Goal: Information Seeking & Learning: Learn about a topic

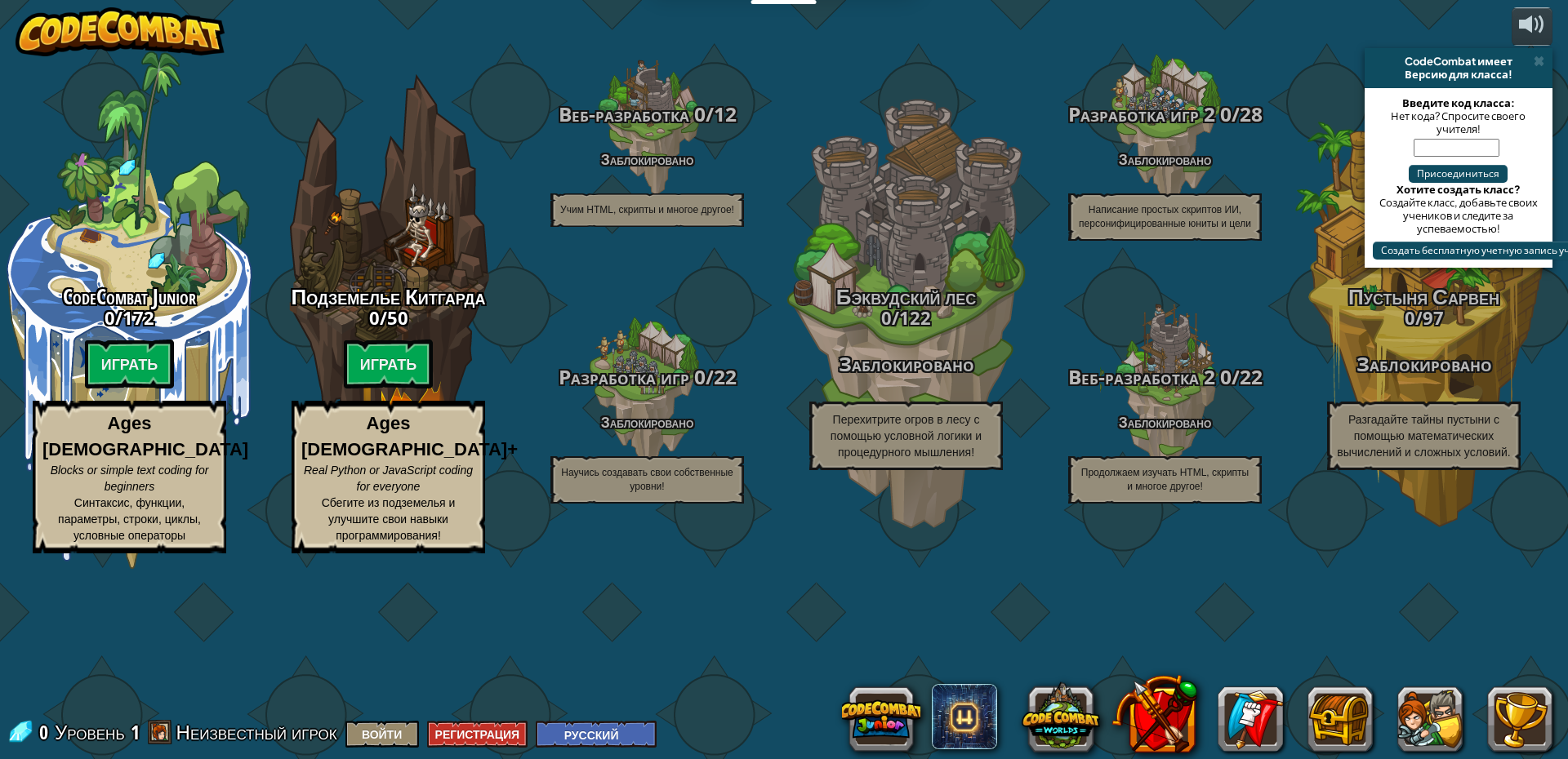
select select "ru"
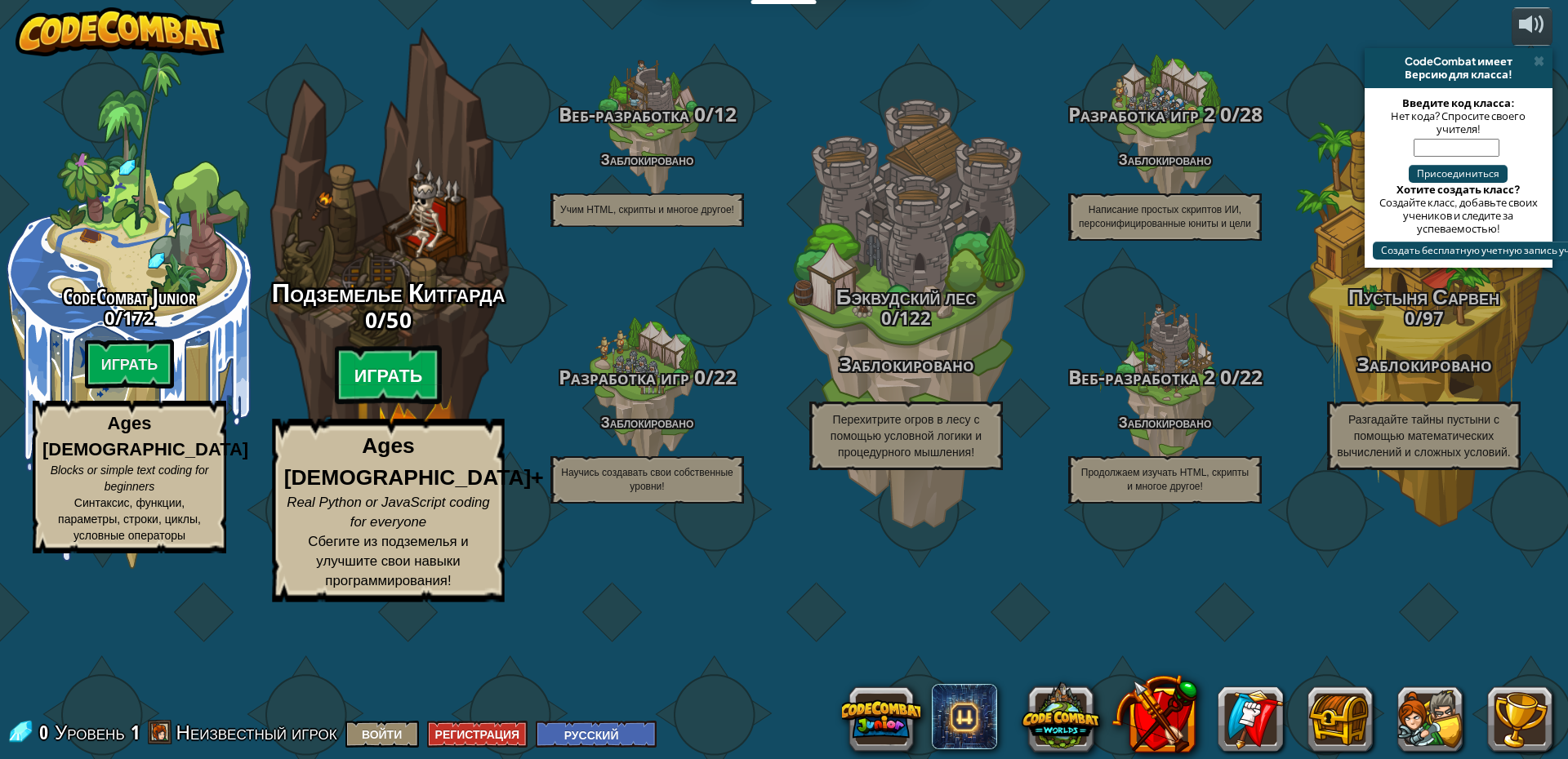
click at [398, 404] on btn "Играть" at bounding box center [389, 375] width 108 height 58
select select "ru"
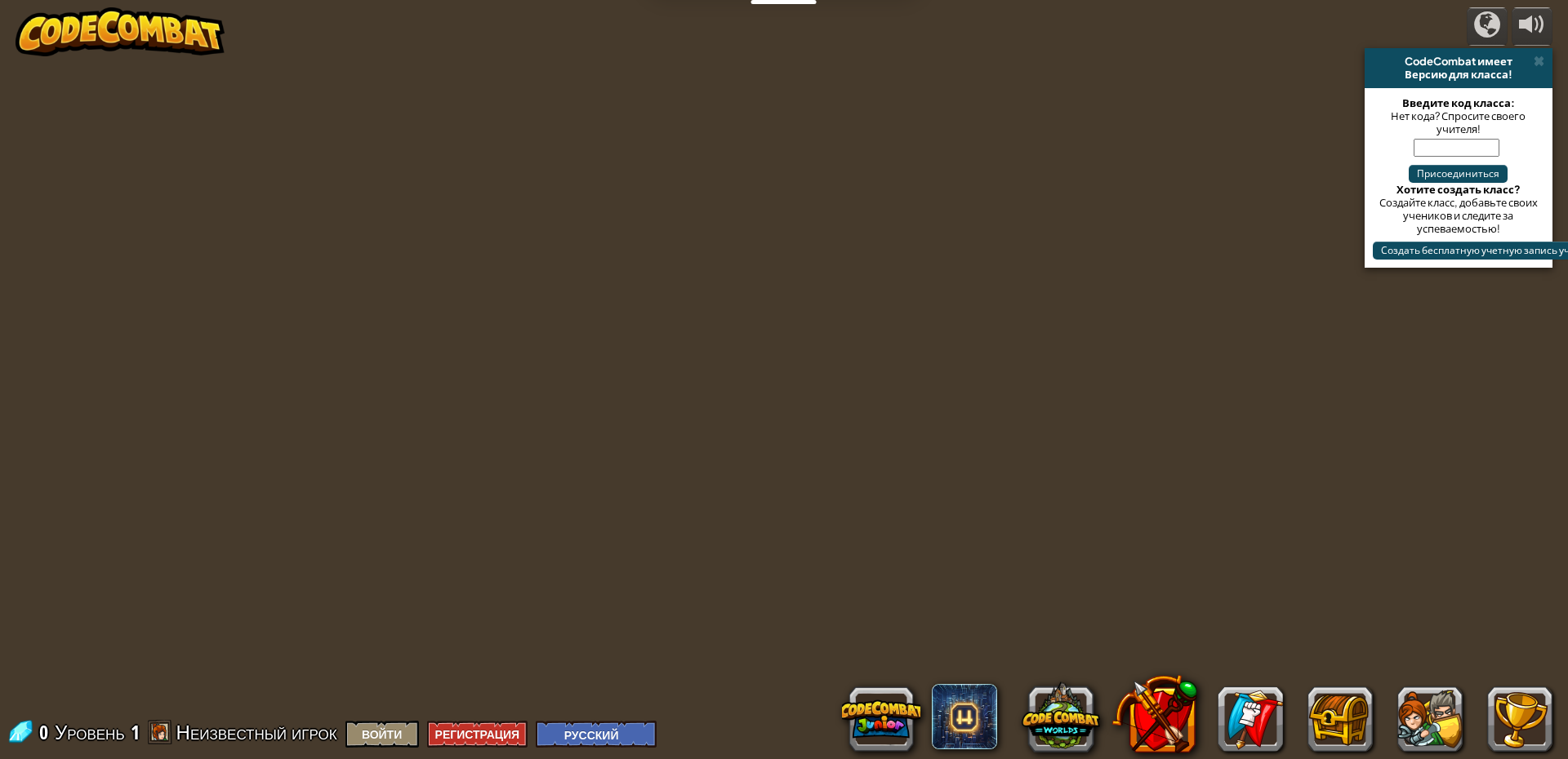
select select "ru"
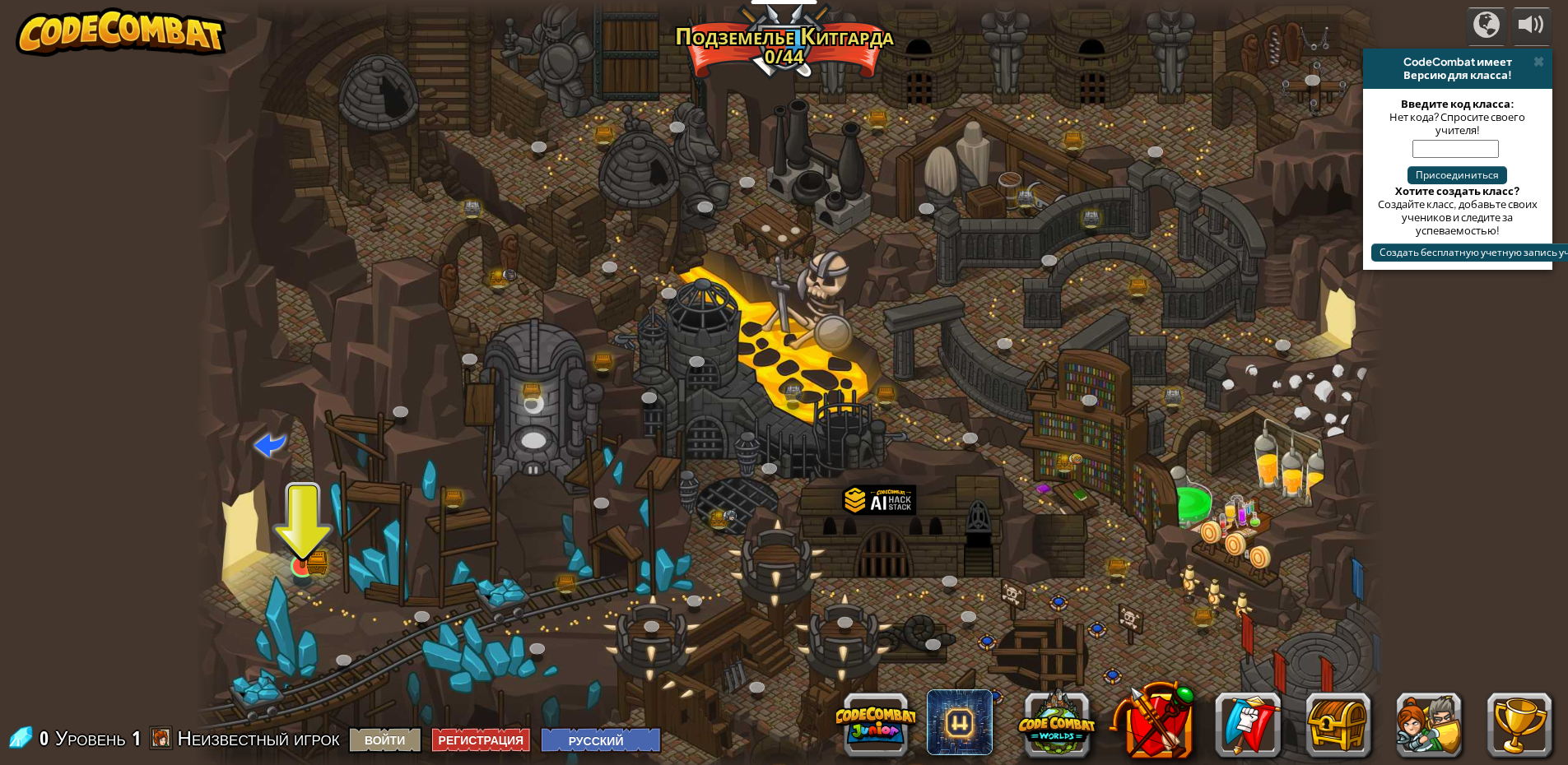
click at [293, 566] on img at bounding box center [302, 533] width 32 height 70
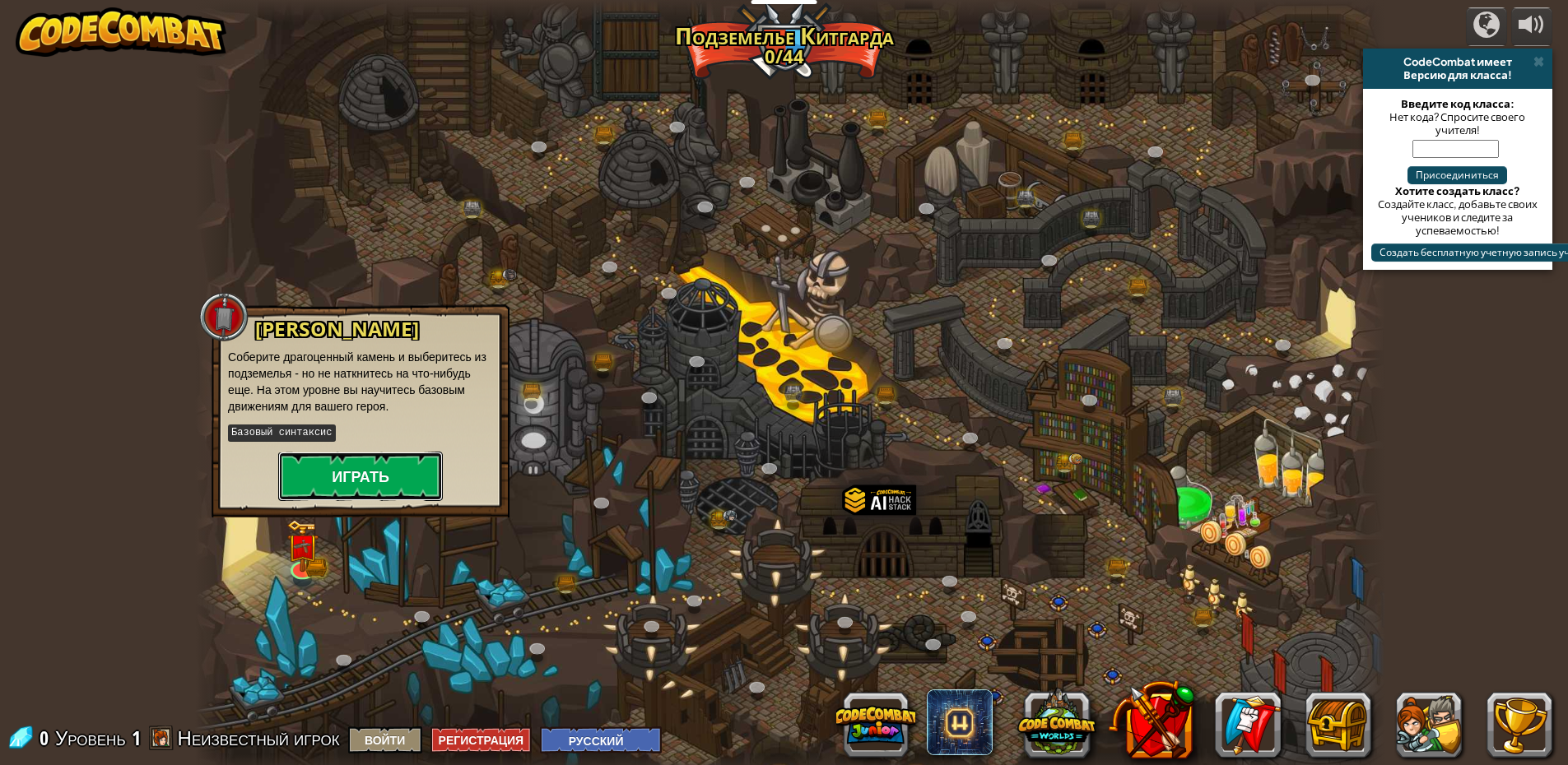
click at [351, 487] on button "Играть" at bounding box center [360, 476] width 165 height 49
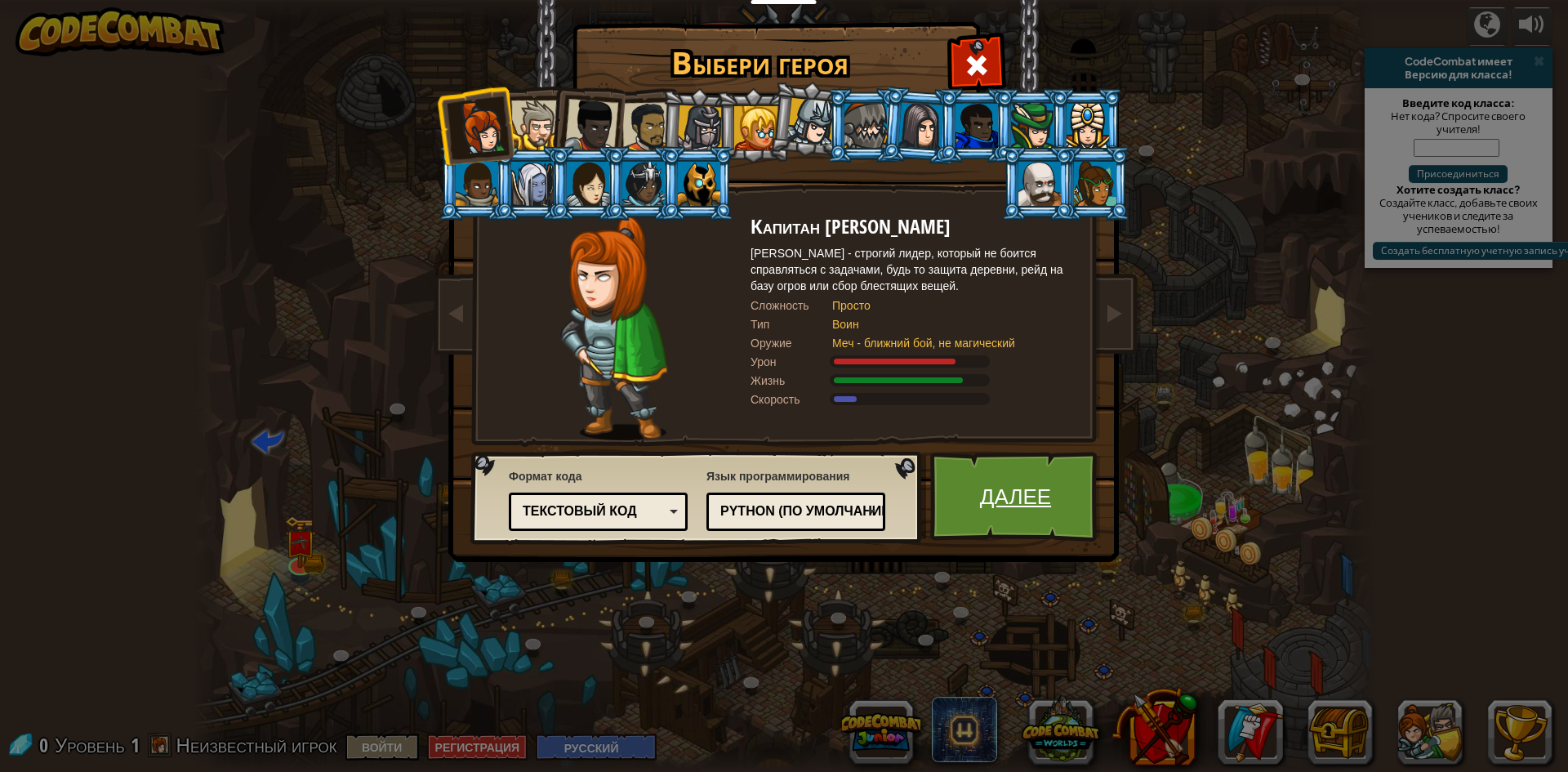
click at [1001, 484] on link "Далее" at bounding box center [1015, 496] width 171 height 90
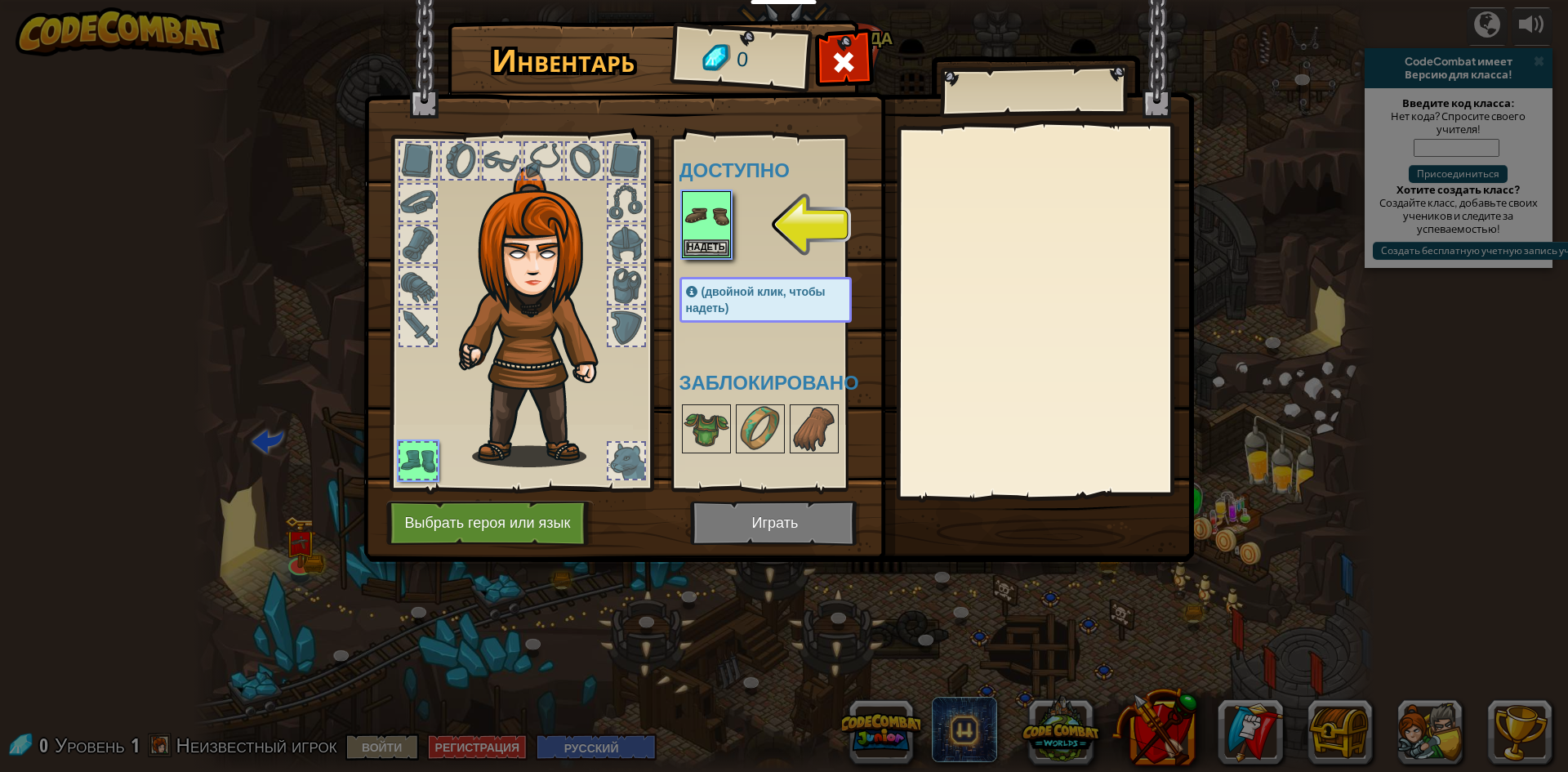
click at [843, 518] on img at bounding box center [778, 265] width 830 height 593
click at [726, 243] on button "Надеть" at bounding box center [707, 247] width 45 height 17
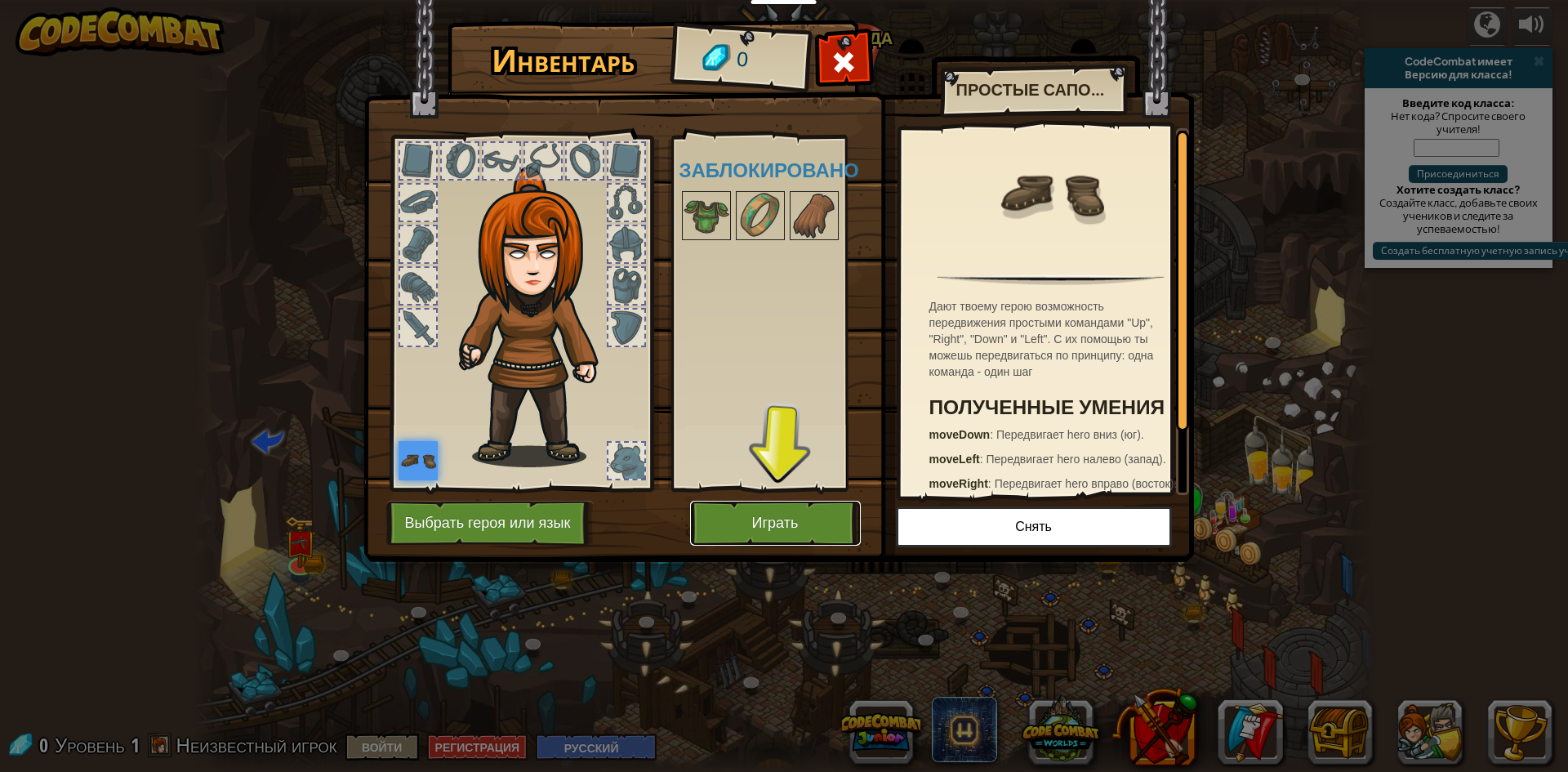
click at [774, 522] on button "Играть" at bounding box center [775, 524] width 171 height 45
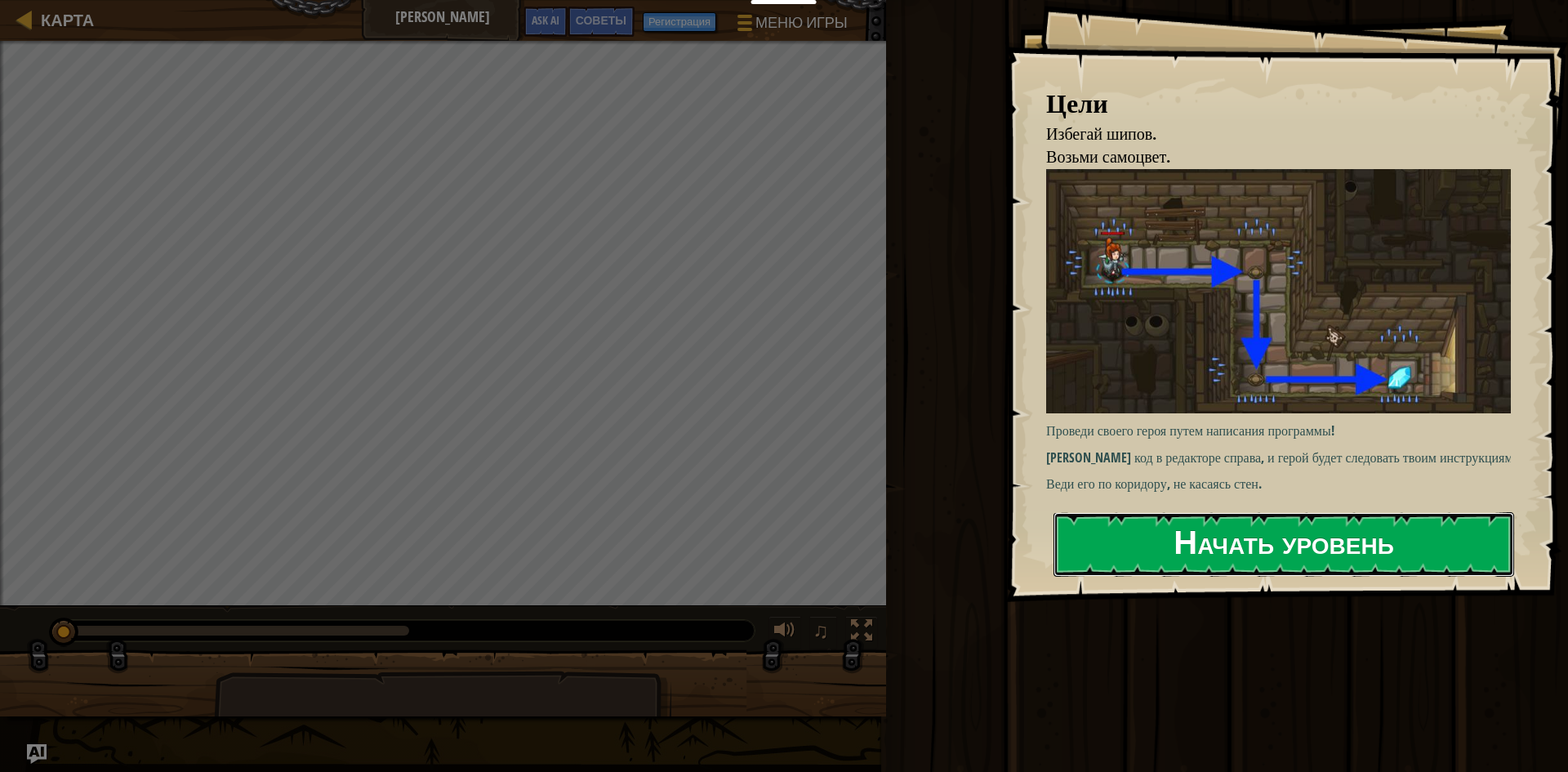
click at [1244, 537] on button "Начать уровень" at bounding box center [1284, 545] width 460 height 64
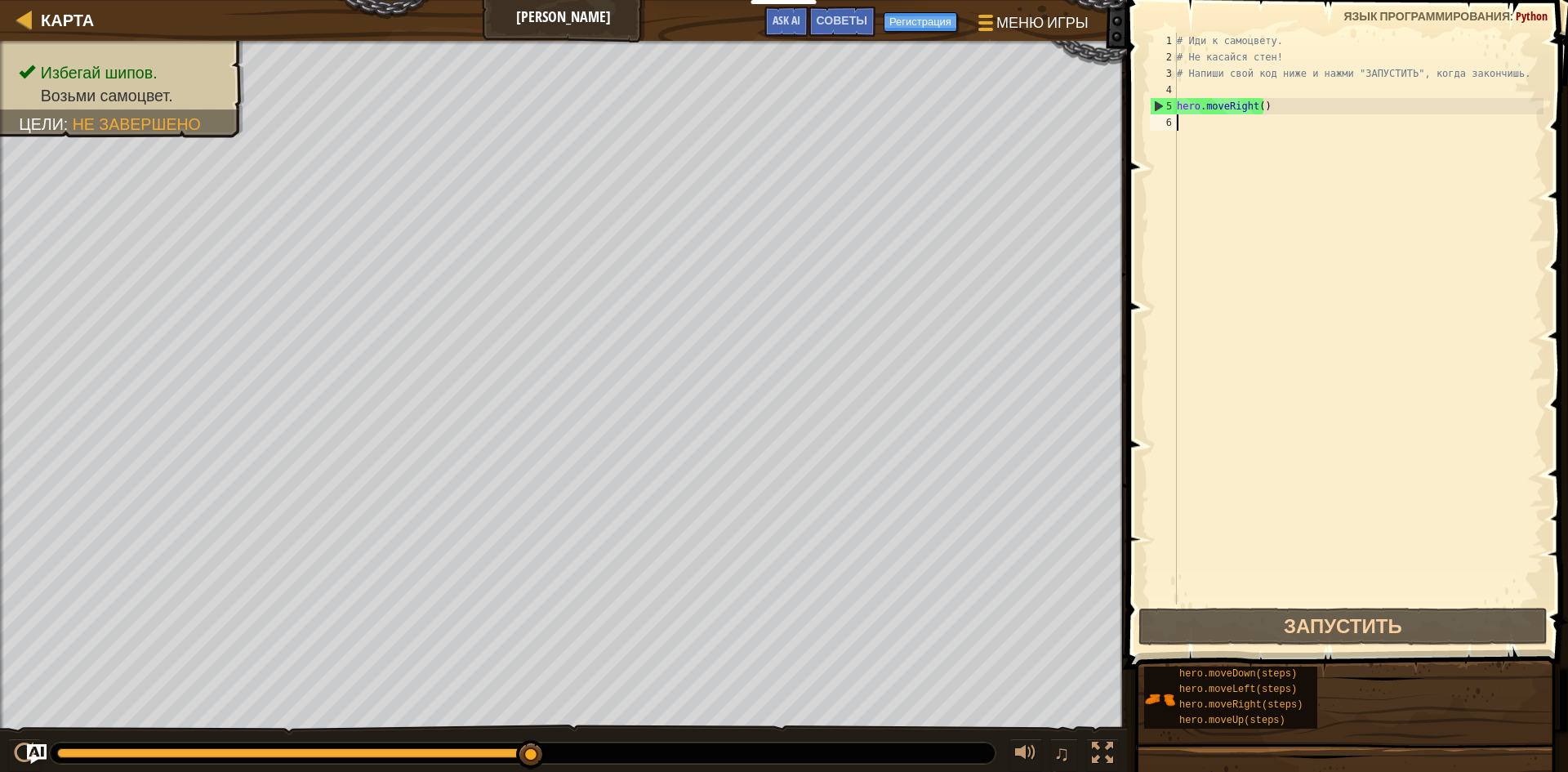
click at [1194, 121] on div "# Иди к самоцвету. # Не касайся стен! # Напиши свой код ниже и нажми "ЗАПУСТИТЬ…" at bounding box center [1359, 335] width 370 height 605
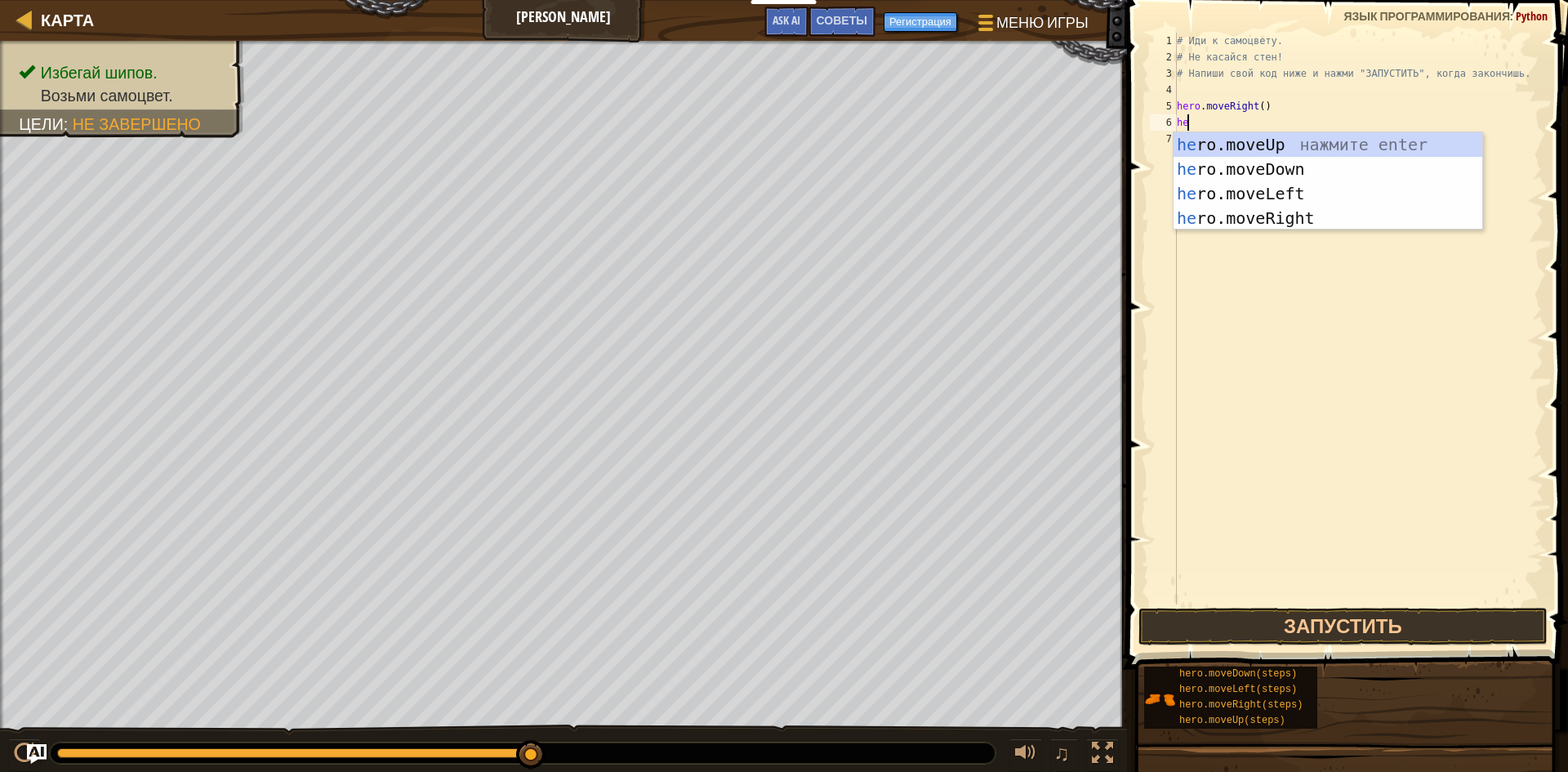
type textarea "h"
type textarea "hero"
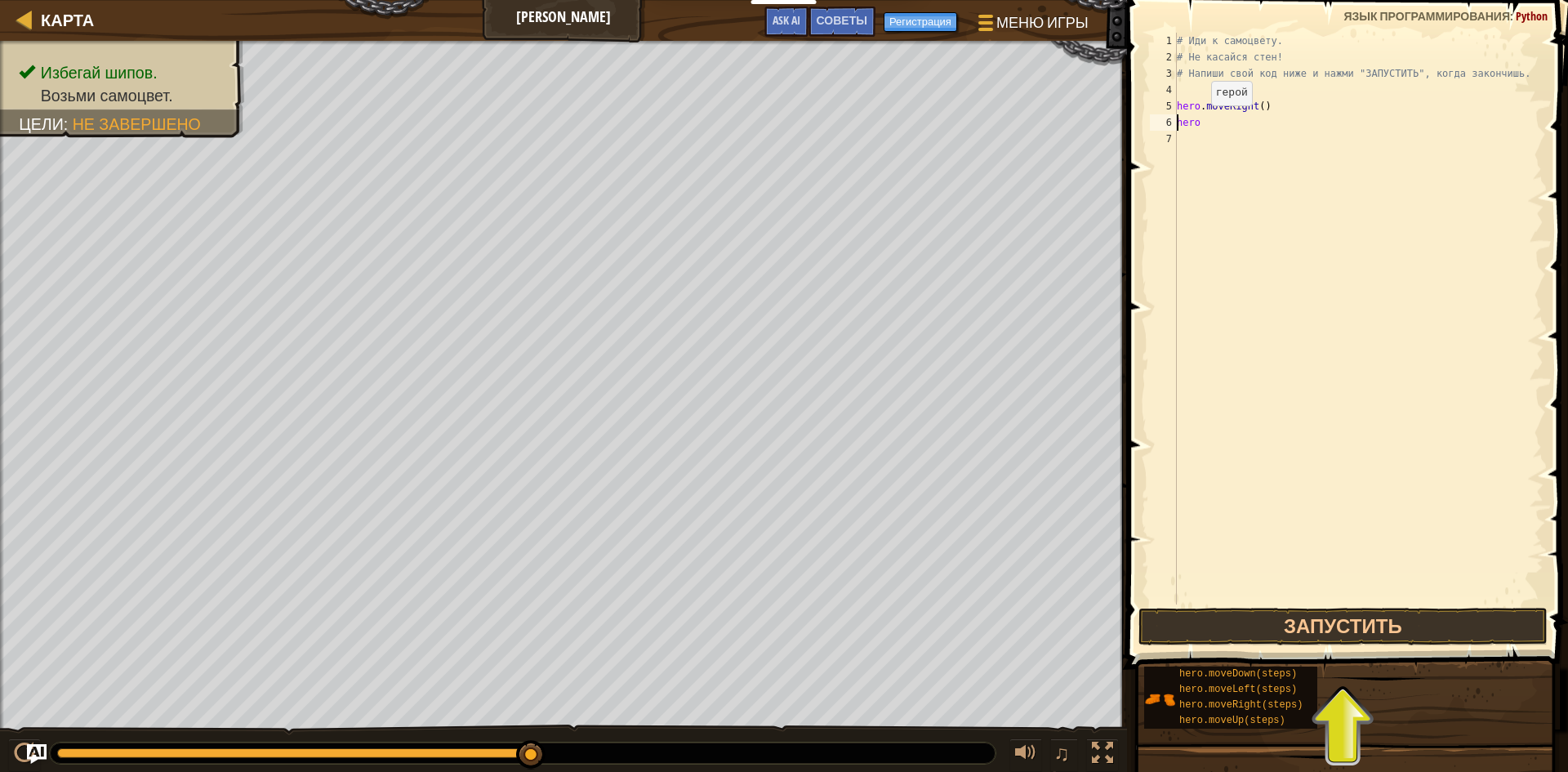
click at [1200, 123] on div "# Иди к самоцвету. # Не касайся стен! # Напиши свой код ниже и нажми "ЗАПУСТИТЬ…" at bounding box center [1359, 335] width 370 height 605
type textarea "hero"
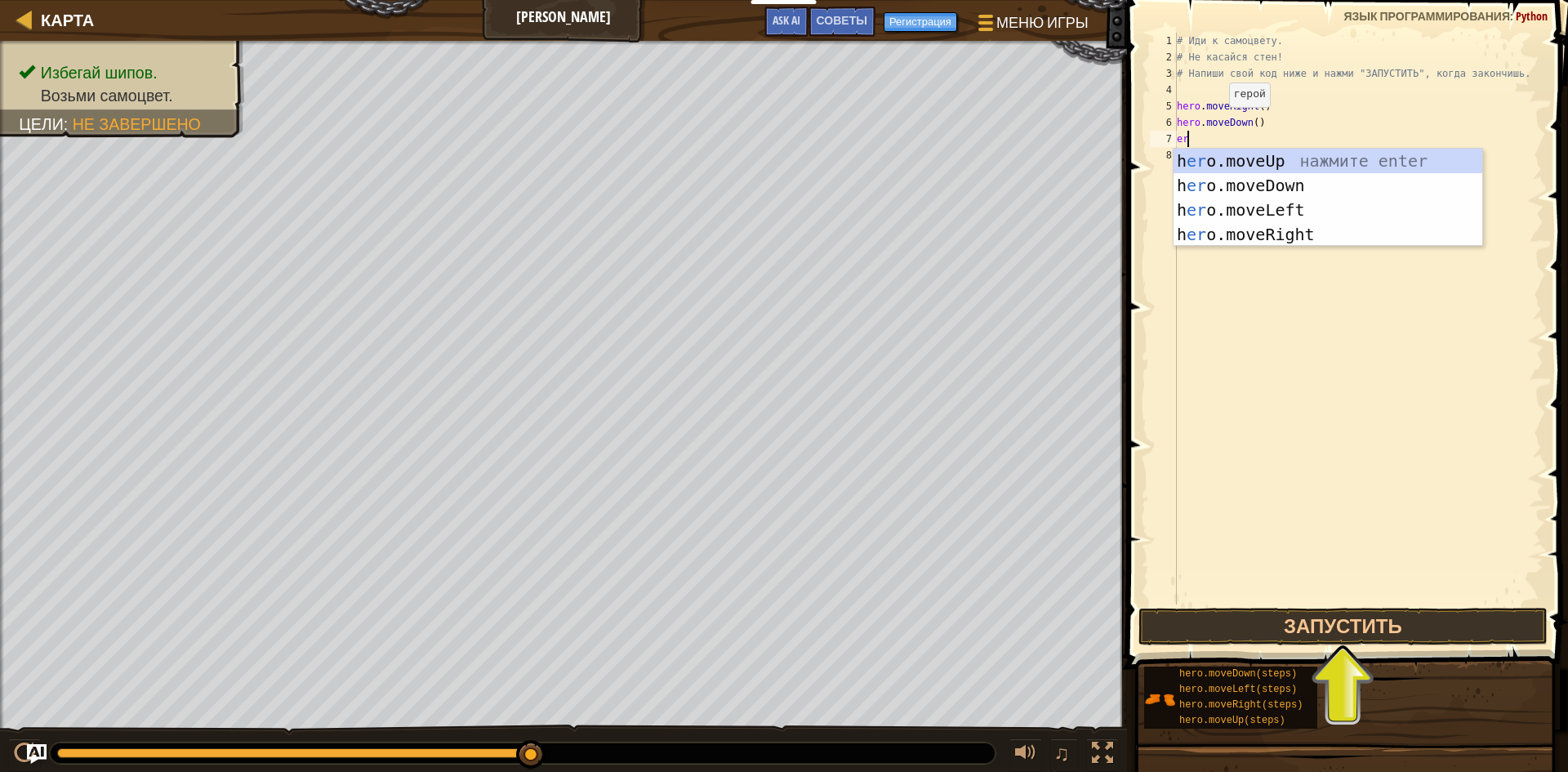
type textarea "e"
type textarea "hero"
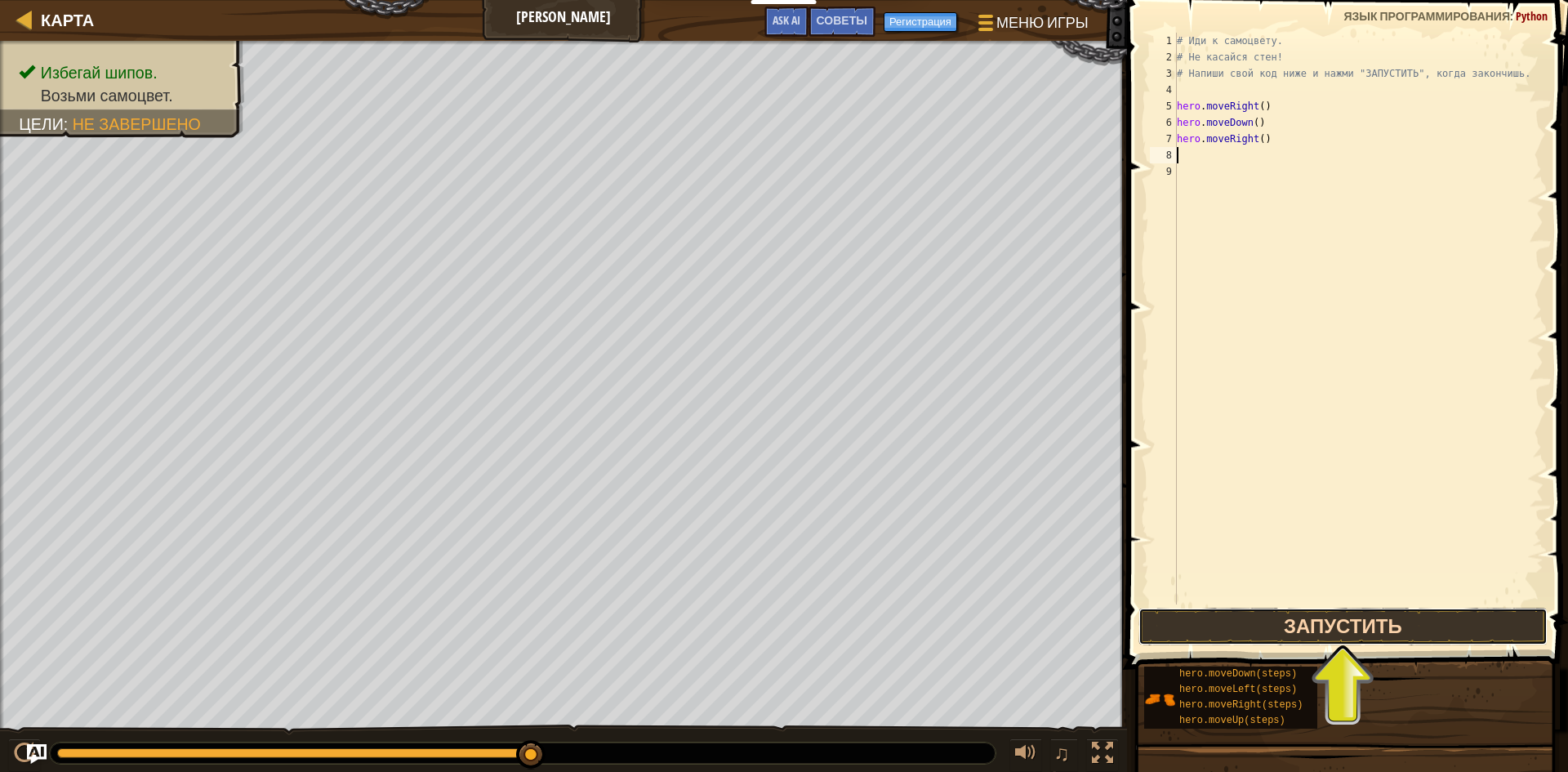
click at [1327, 635] on button "Запустить" at bounding box center [1343, 627] width 409 height 38
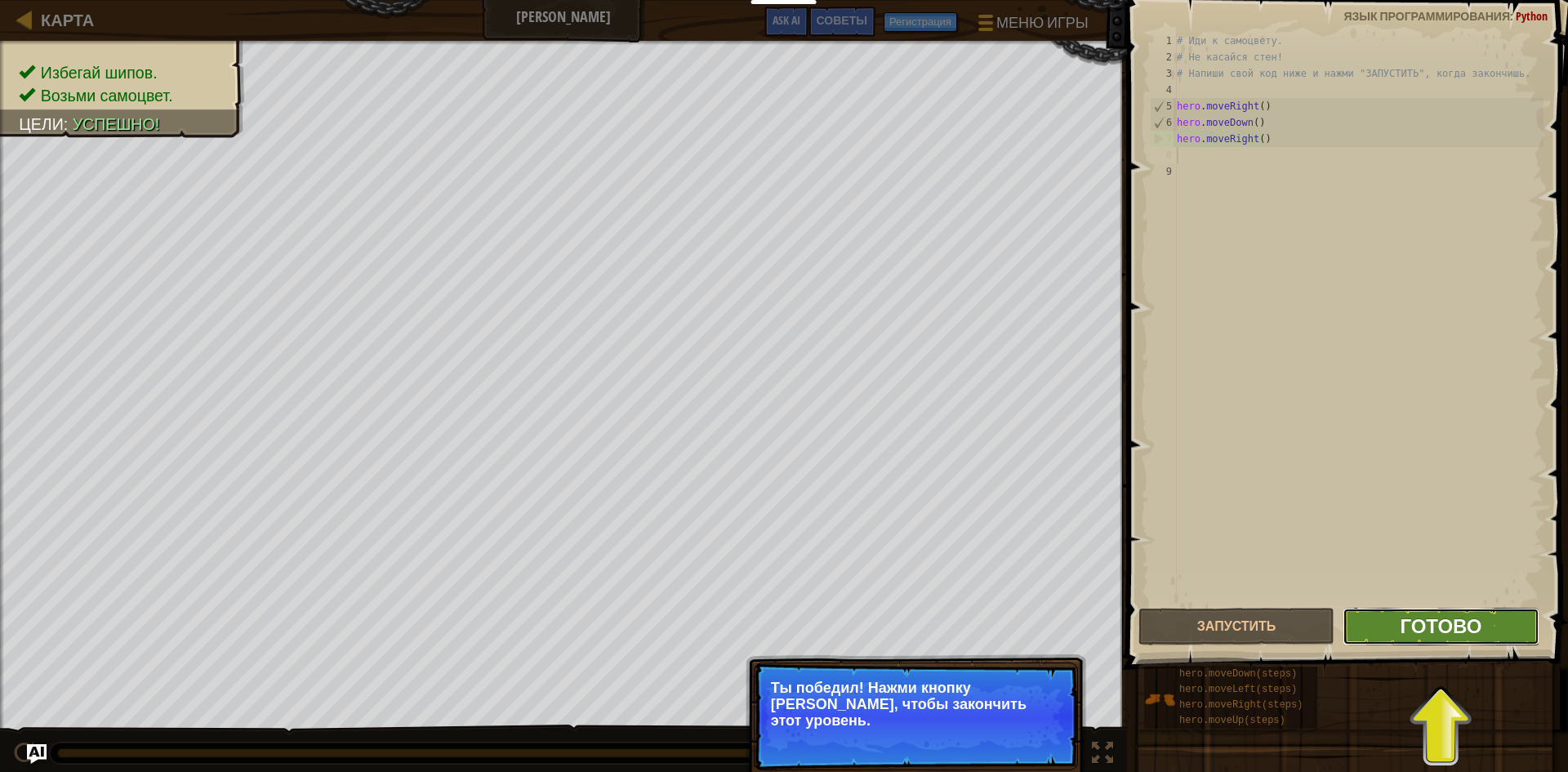
click at [1447, 629] on span "Готово" at bounding box center [1441, 626] width 82 height 26
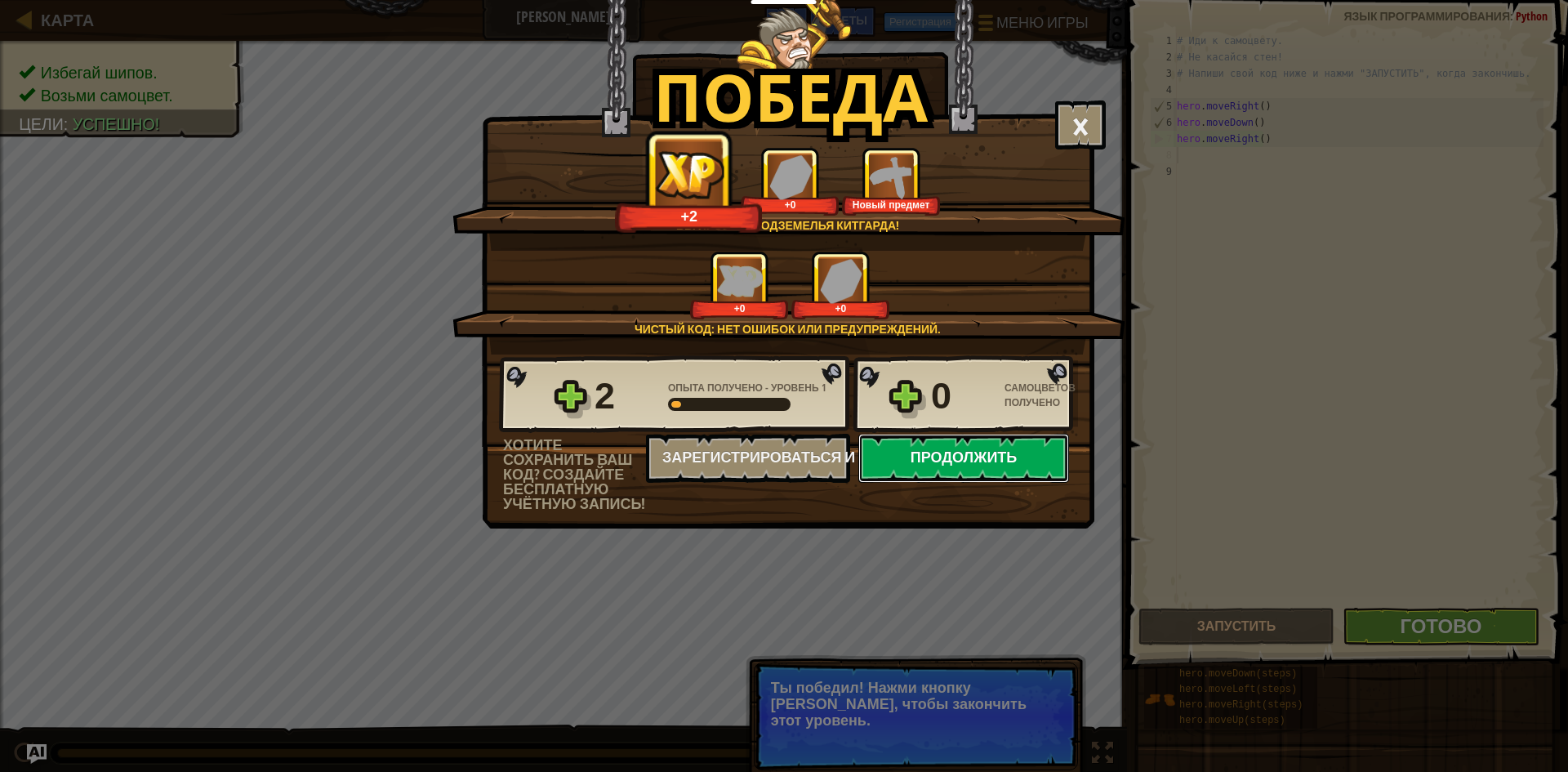
click at [989, 453] on button "Продолжить" at bounding box center [963, 459] width 210 height 49
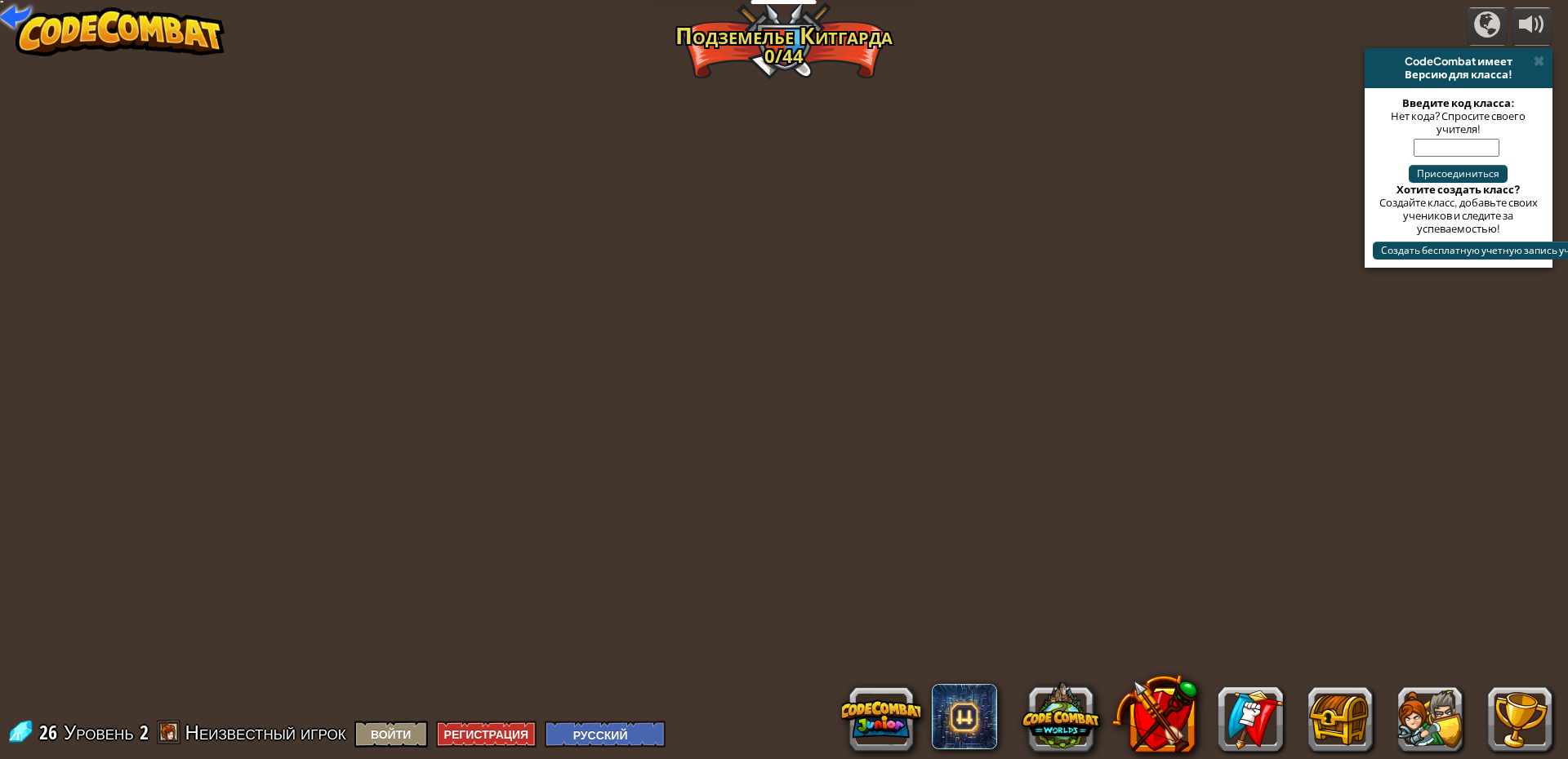
select select "ru"
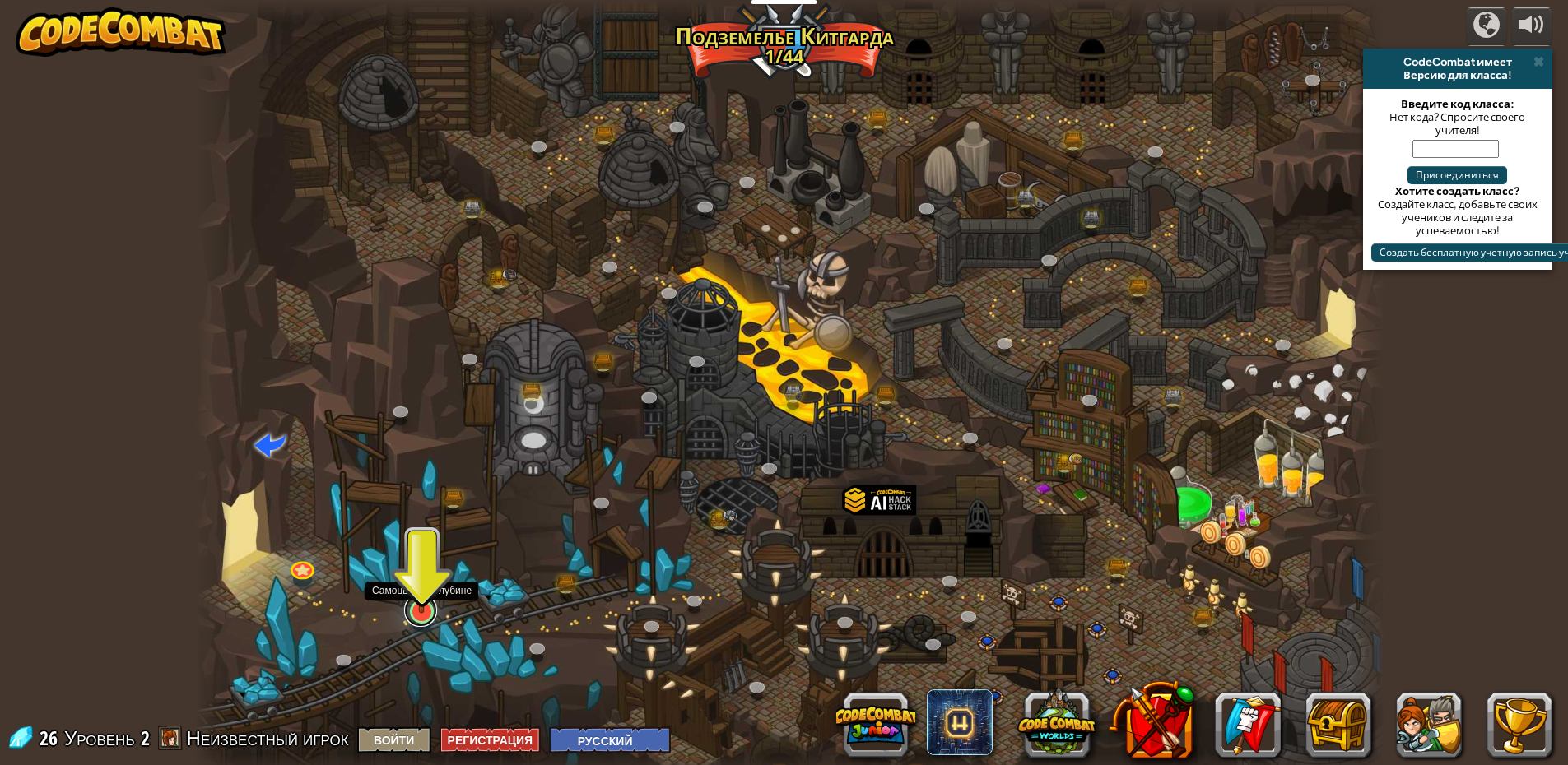
click at [427, 619] on link at bounding box center [420, 610] width 33 height 33
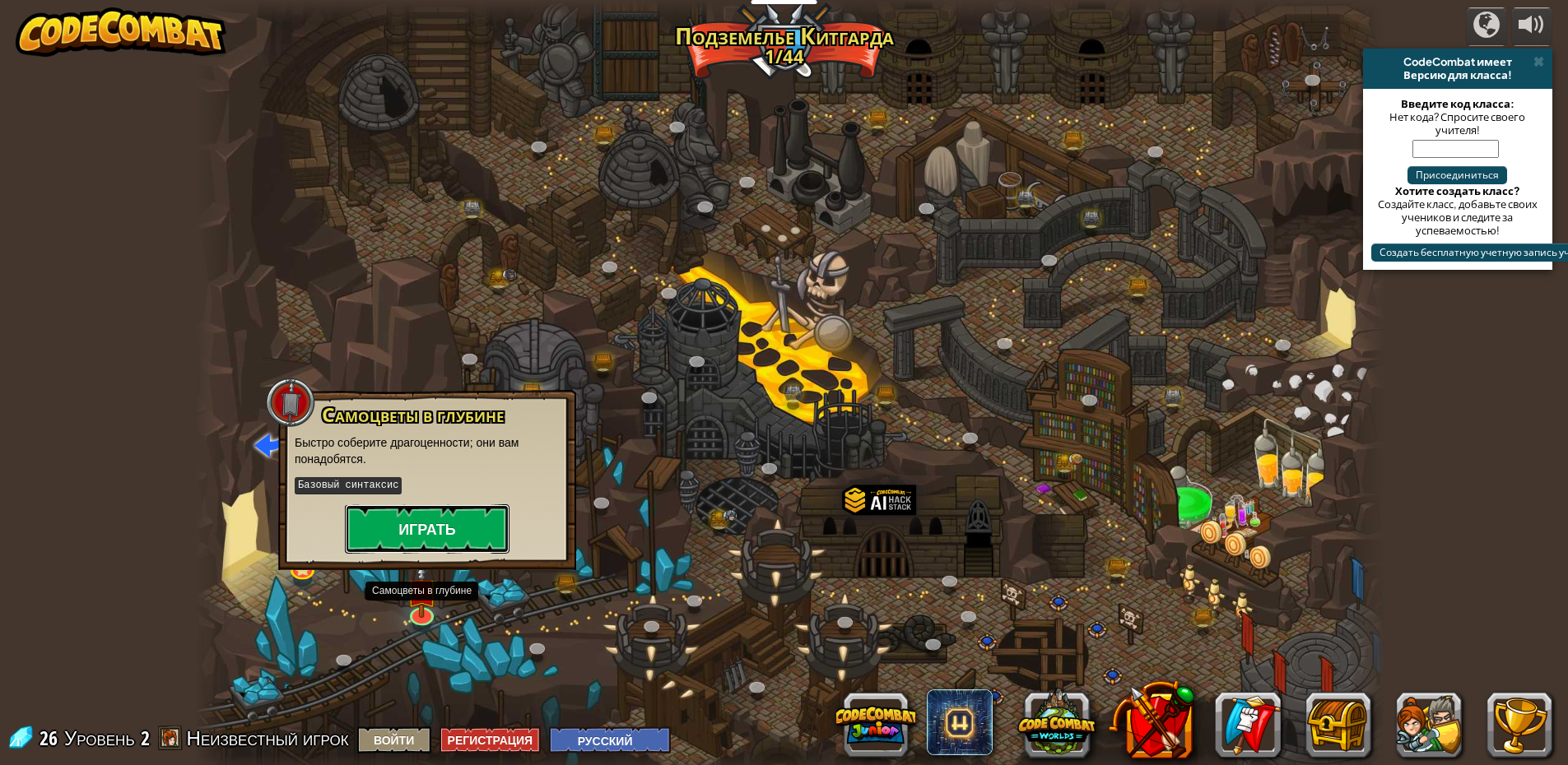
click at [436, 527] on button "Играть" at bounding box center [427, 529] width 165 height 49
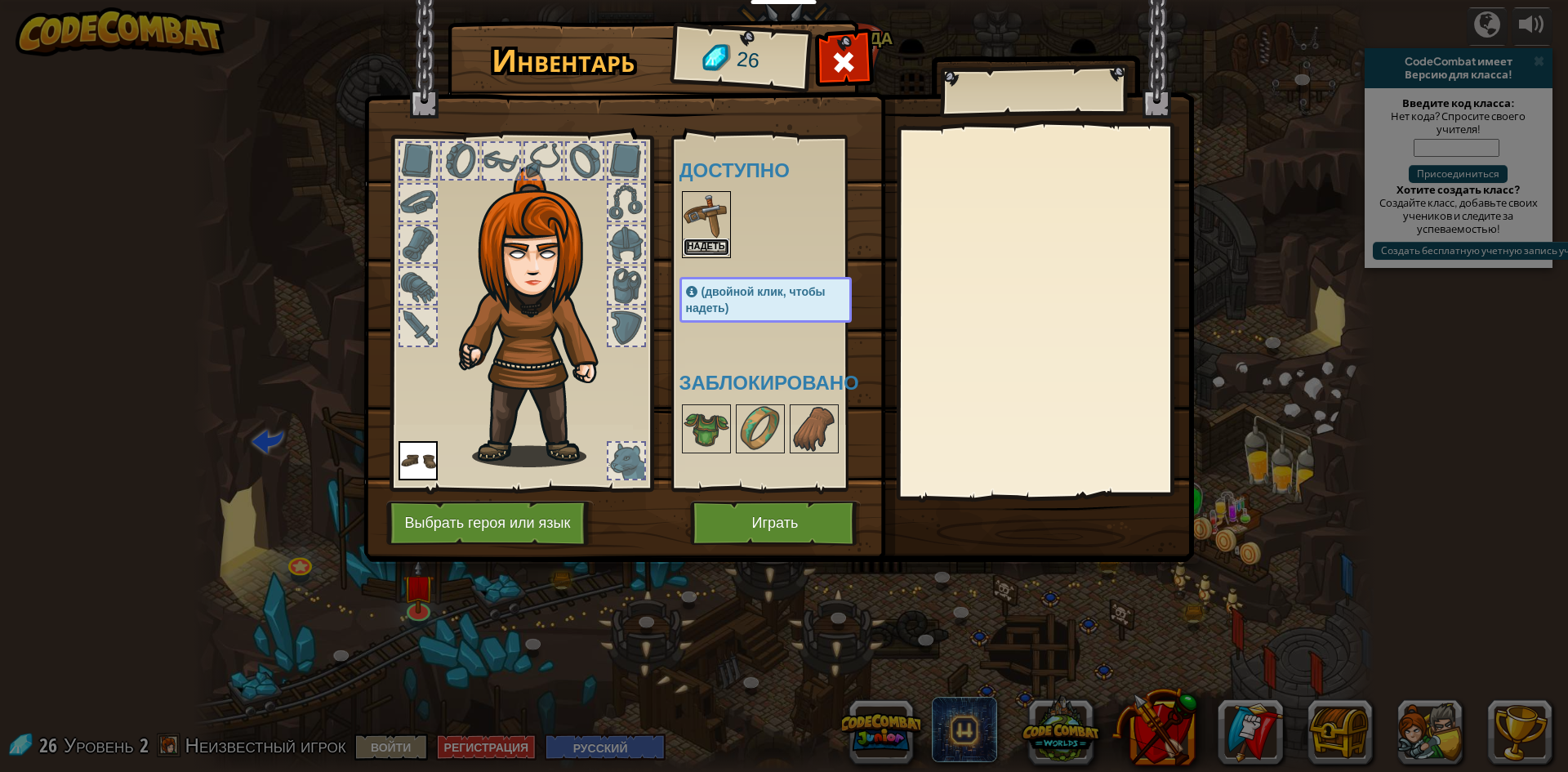
click at [706, 249] on button "Надеть" at bounding box center [707, 247] width 45 height 17
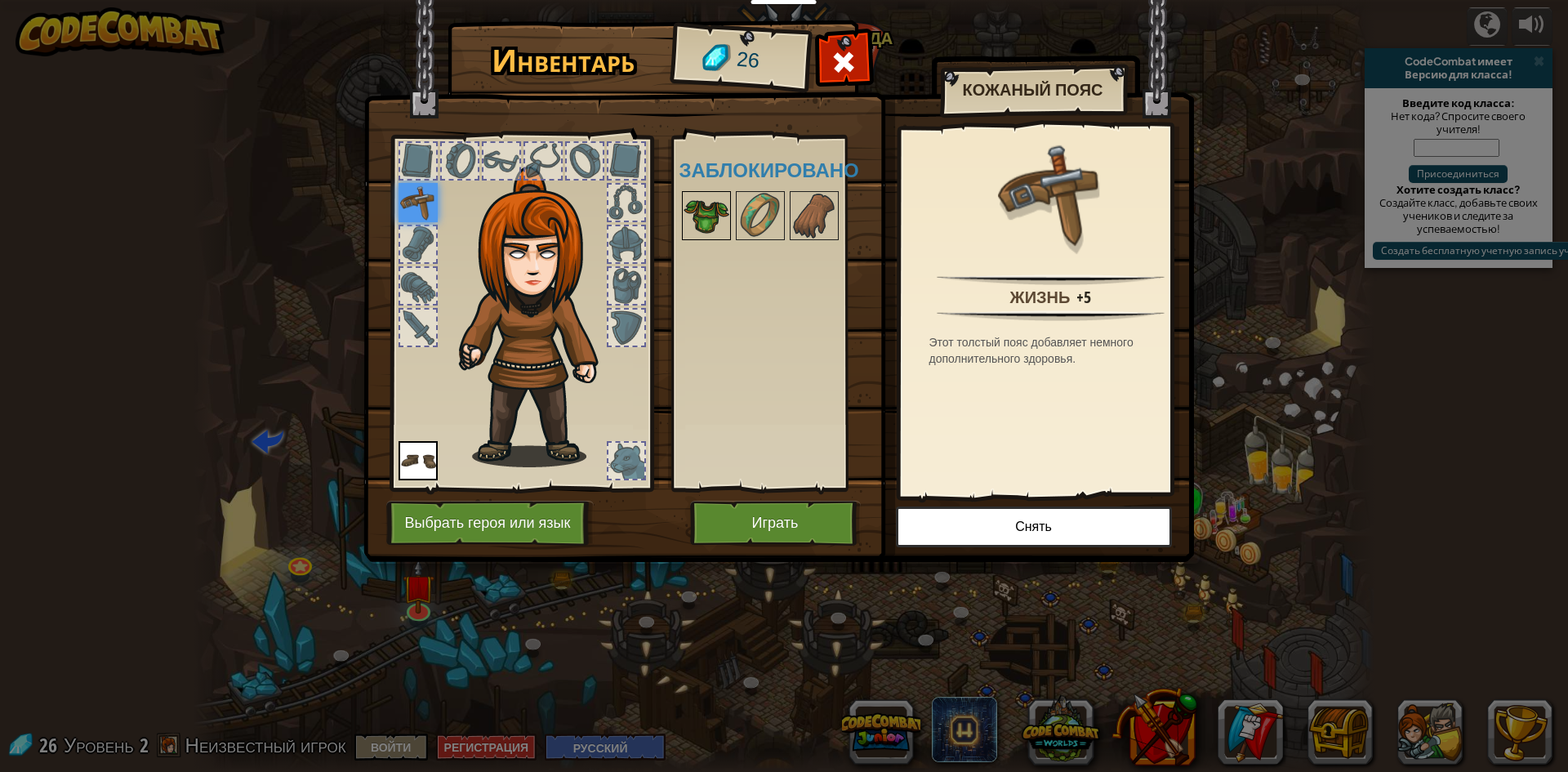
click at [711, 224] on img at bounding box center [707, 215] width 45 height 45
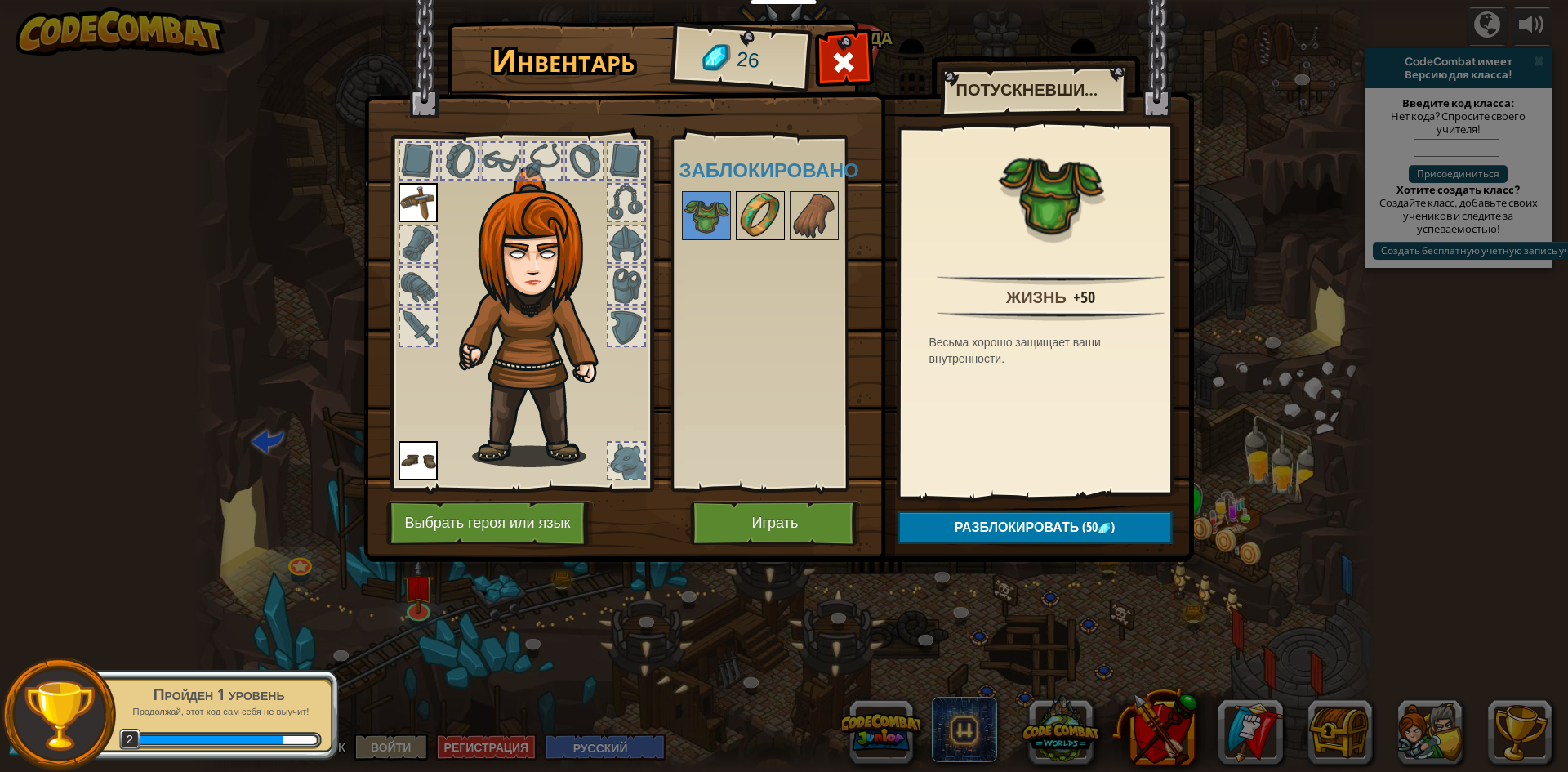
click at [778, 211] on img at bounding box center [760, 215] width 45 height 45
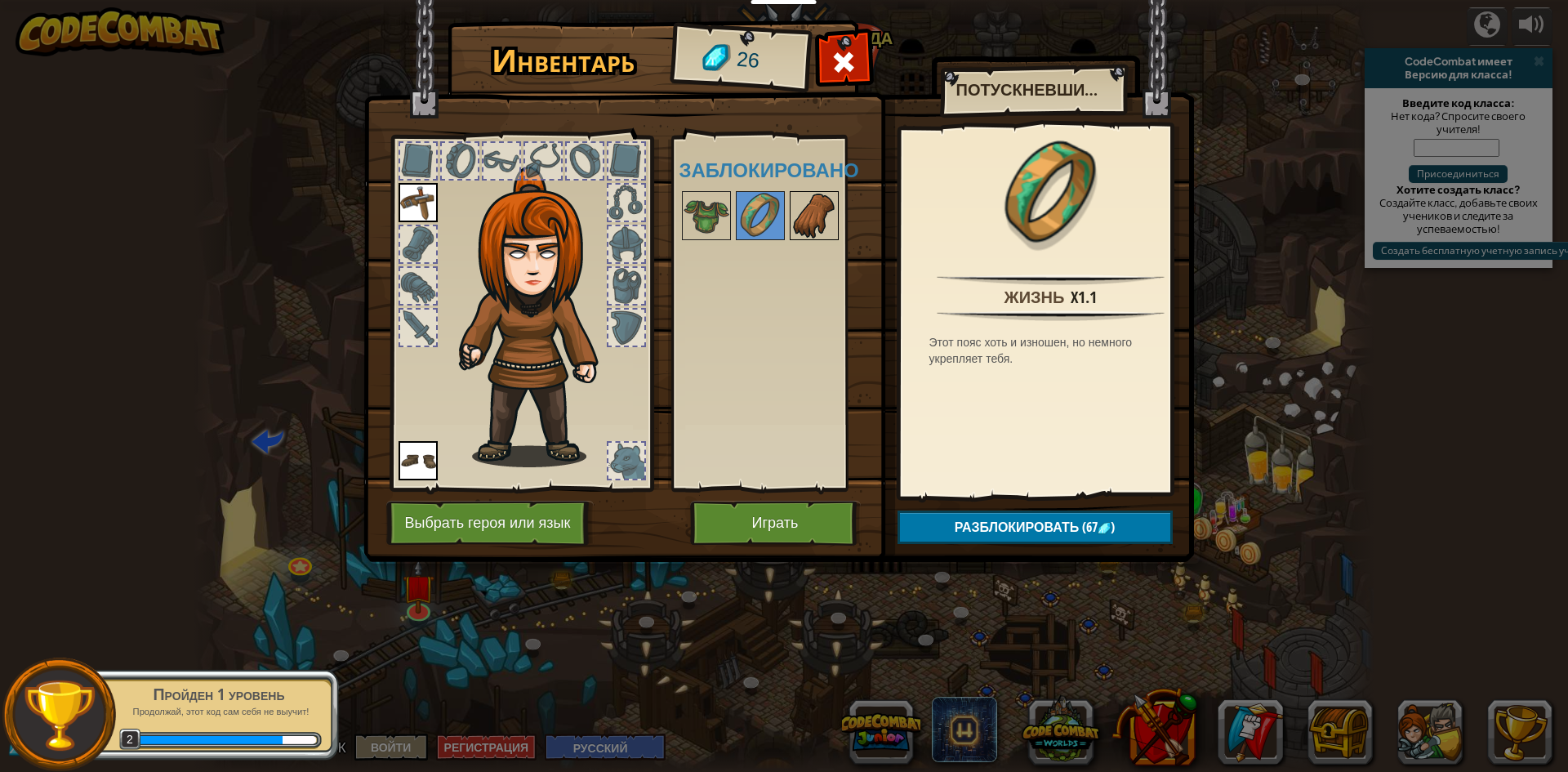
click at [793, 213] on img at bounding box center [814, 215] width 45 height 45
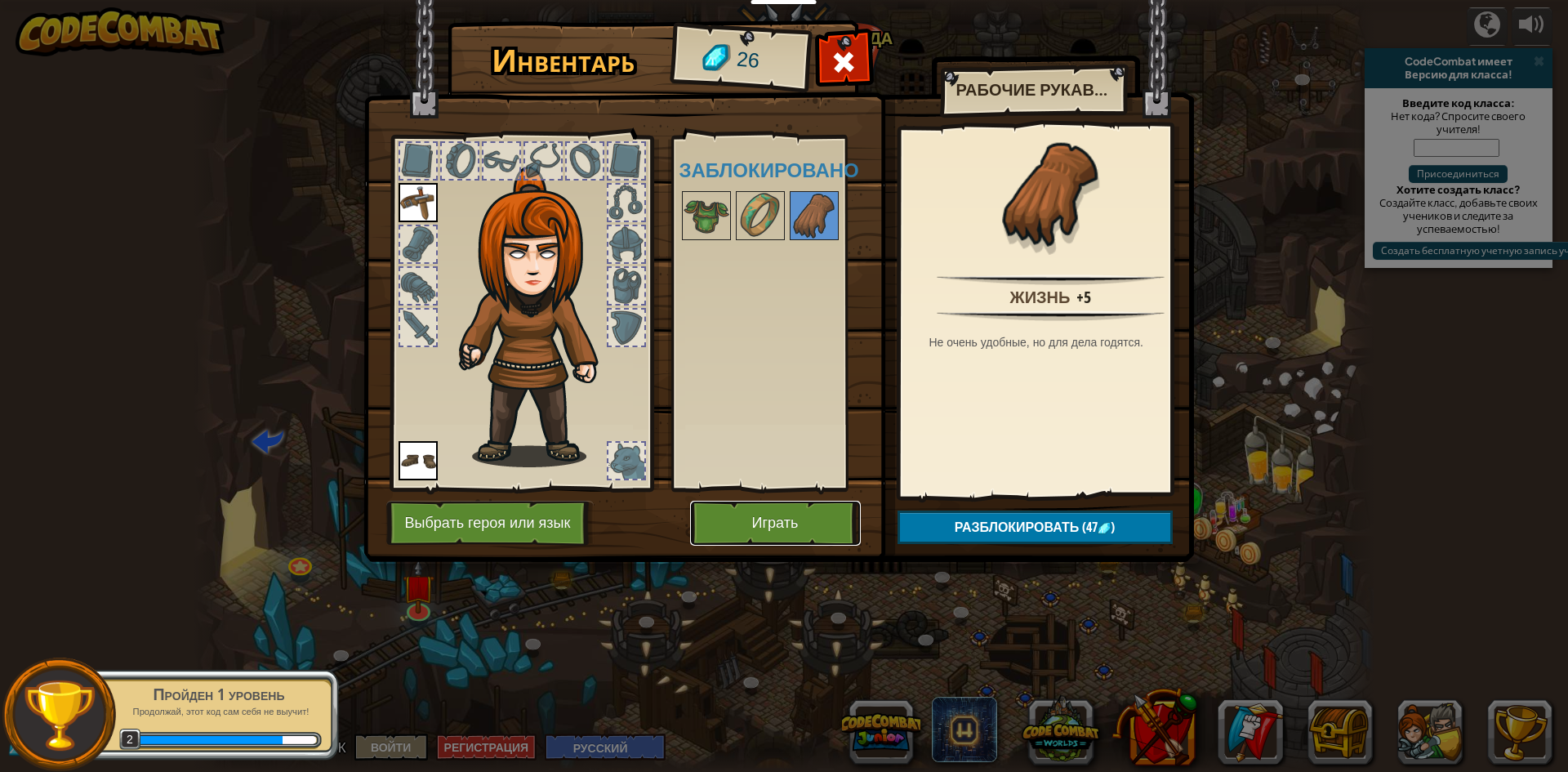
click at [765, 512] on button "Играть" at bounding box center [775, 524] width 171 height 45
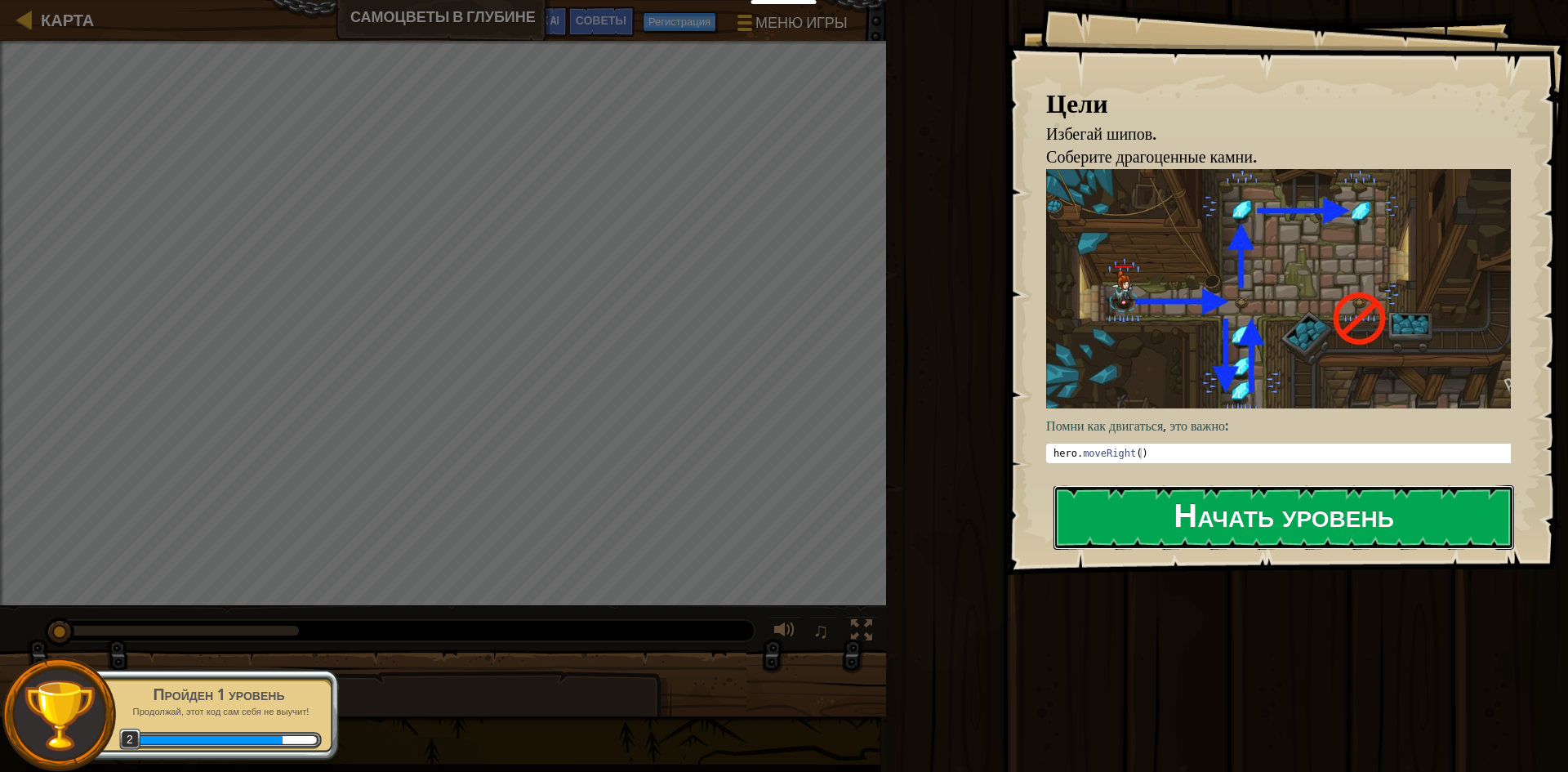
click at [1145, 520] on button "Начать уровень" at bounding box center [1284, 517] width 460 height 64
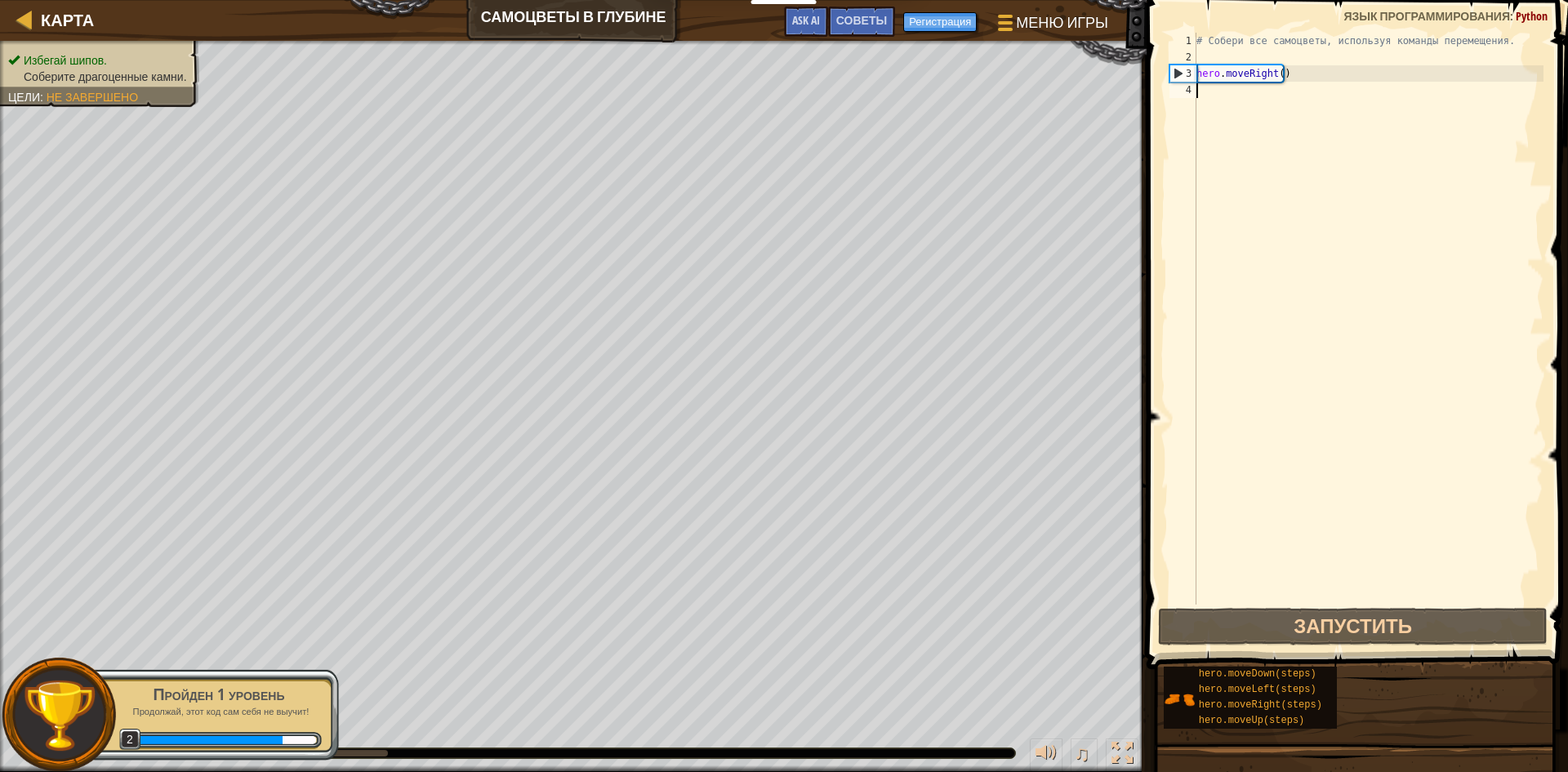
type textarea "j"
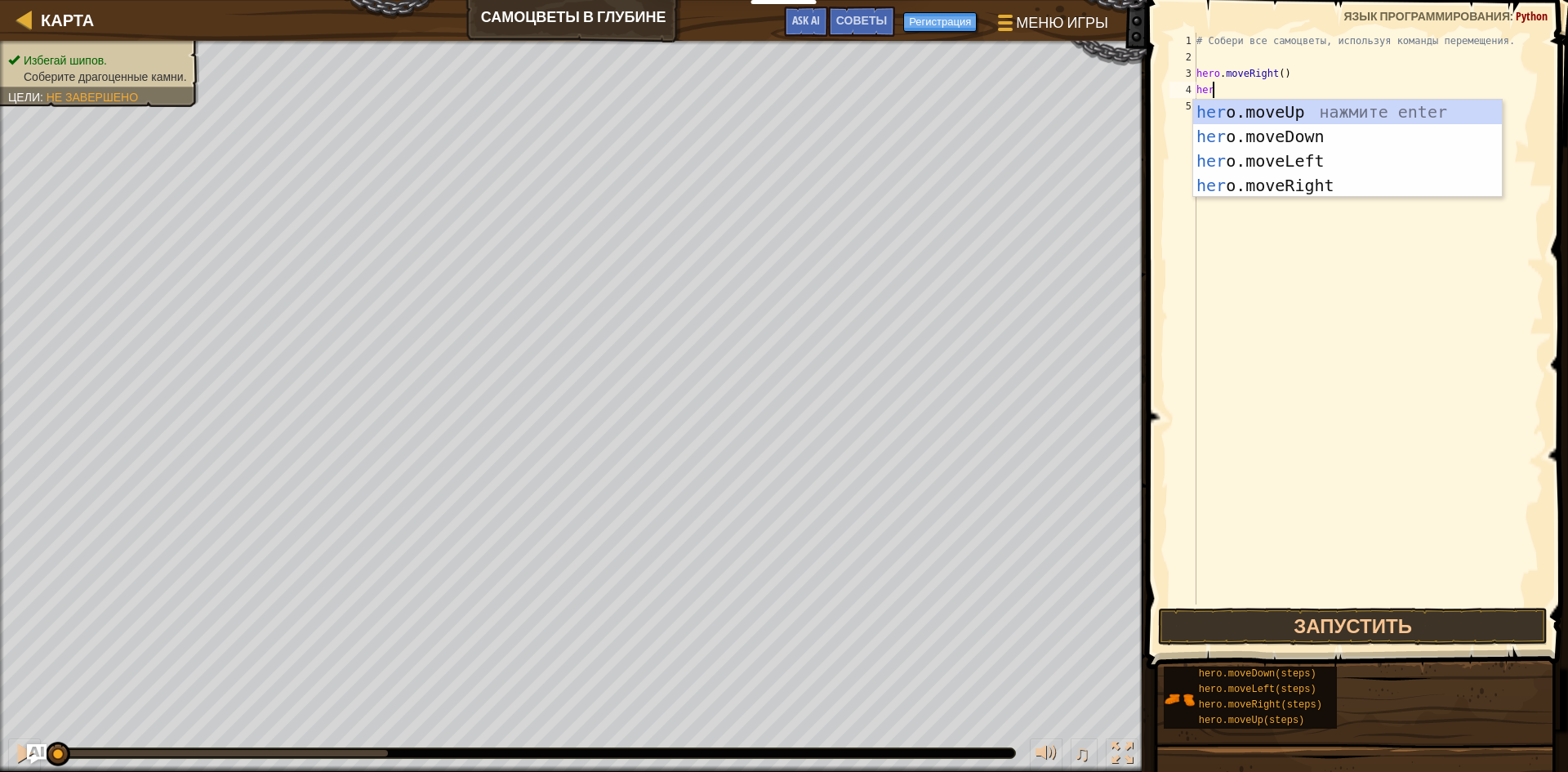
scroll to position [8, 1]
type textarea "hero"
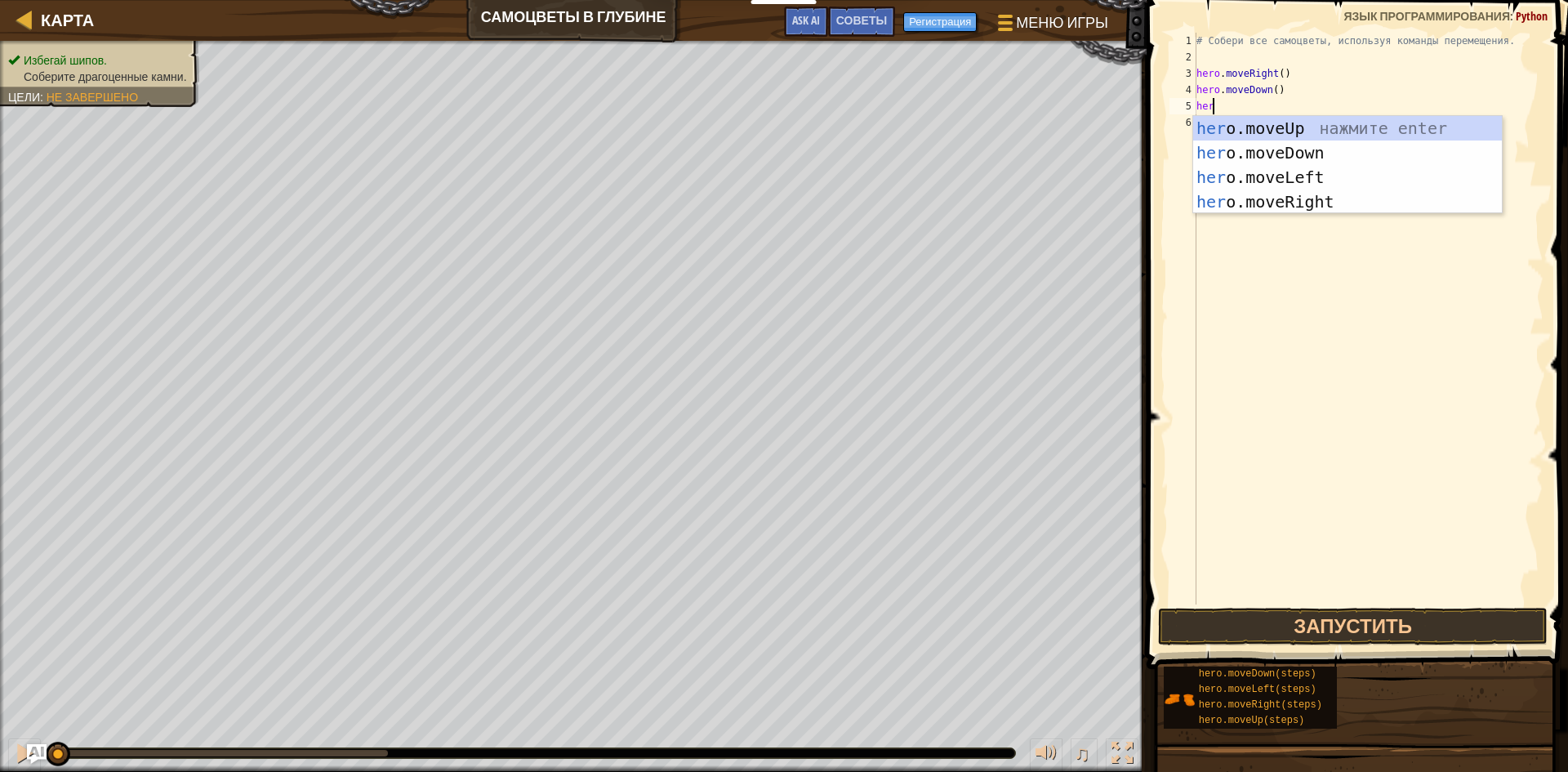
type textarea "hero"
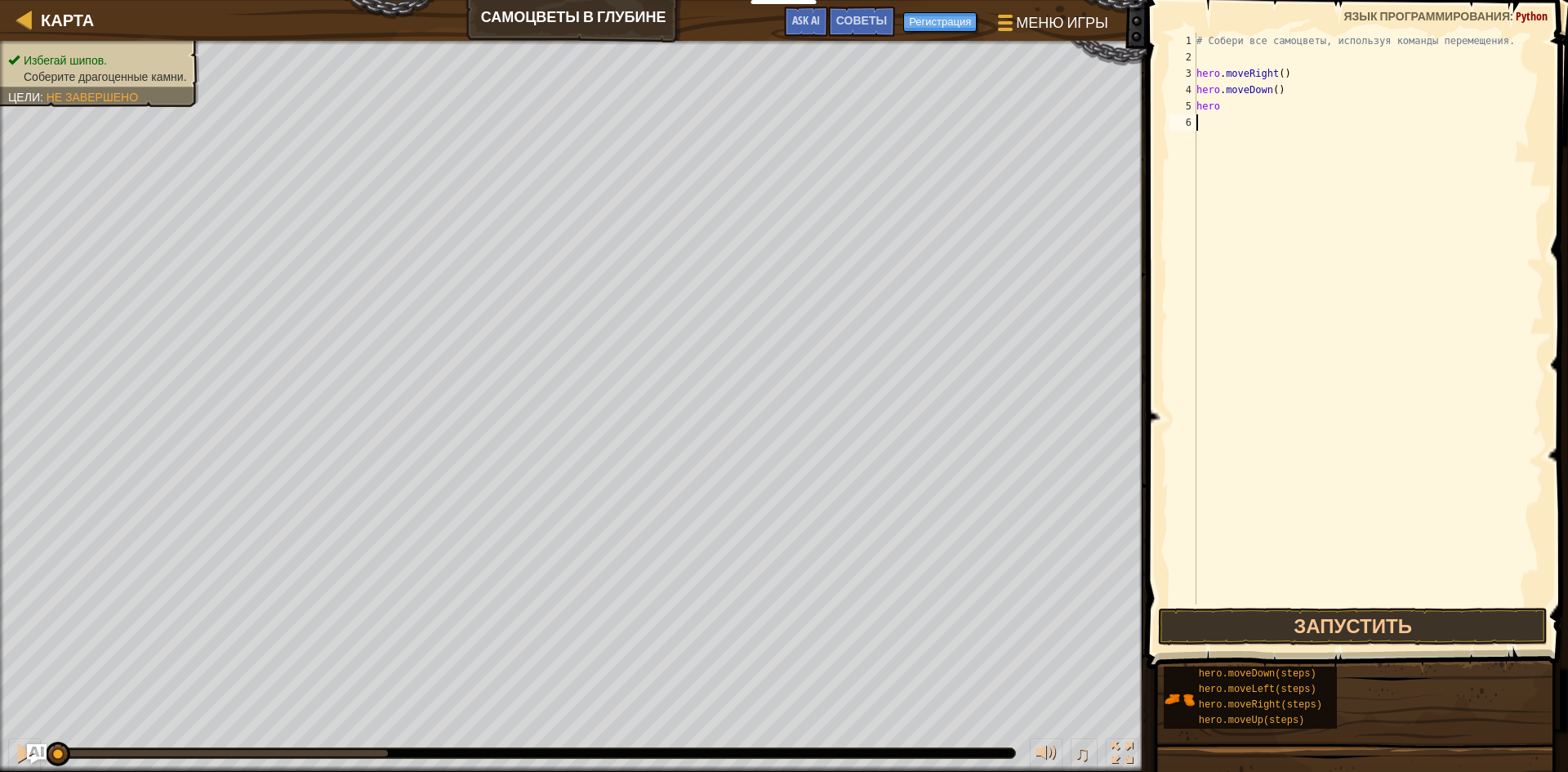
scroll to position [8, 0]
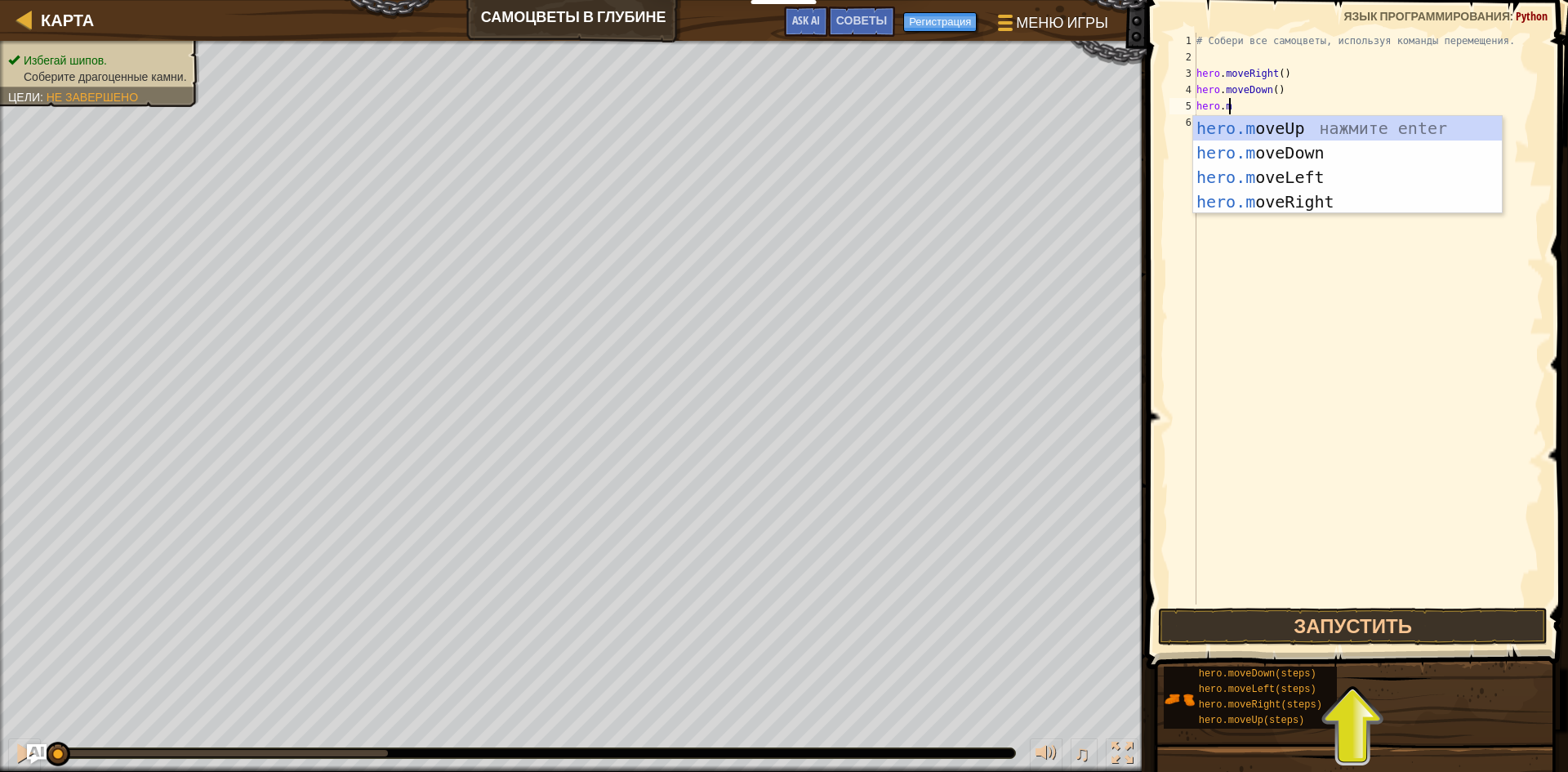
type textarea "hero.move"
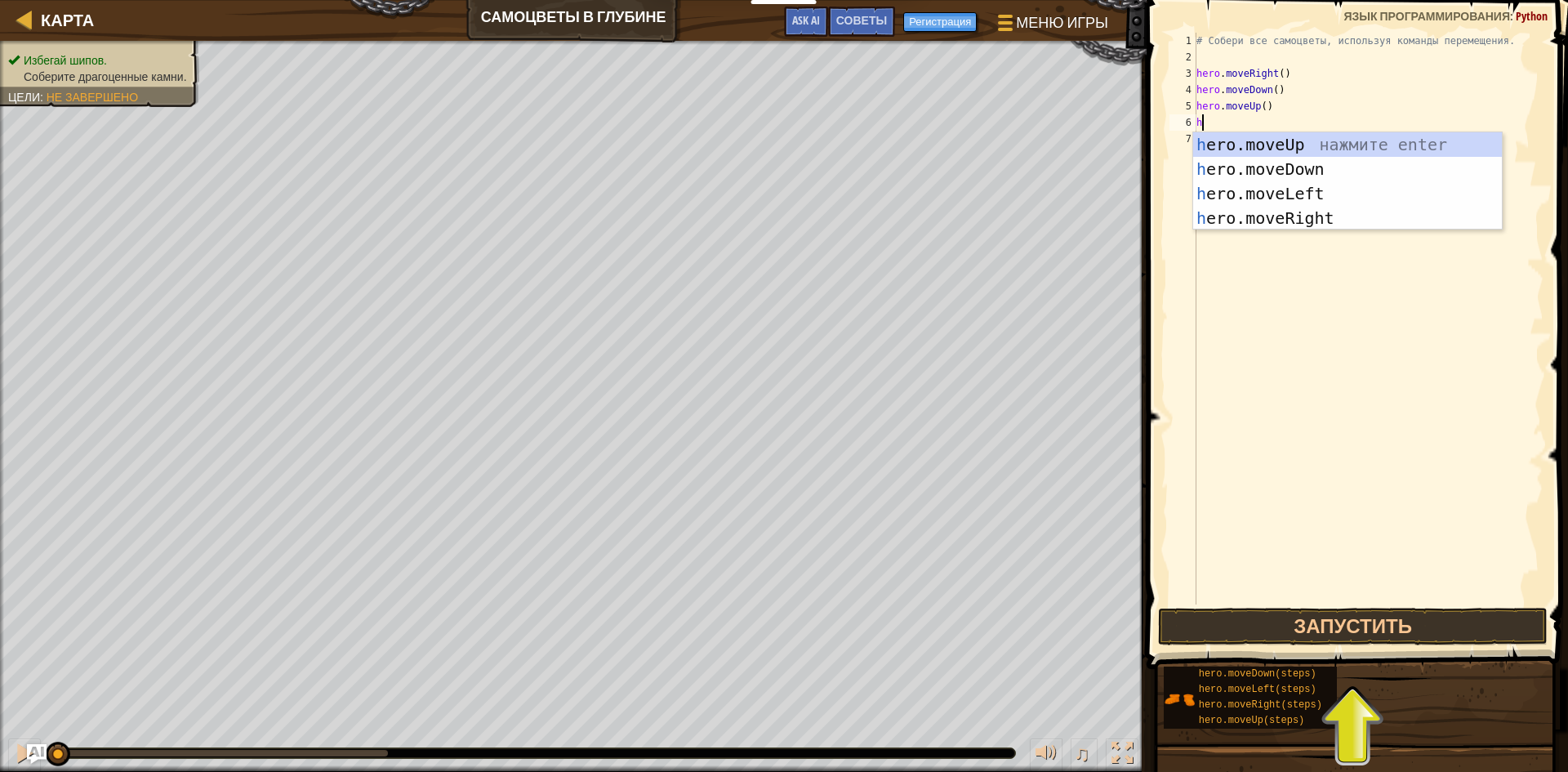
scroll to position [8, 1]
type textarea "hero"
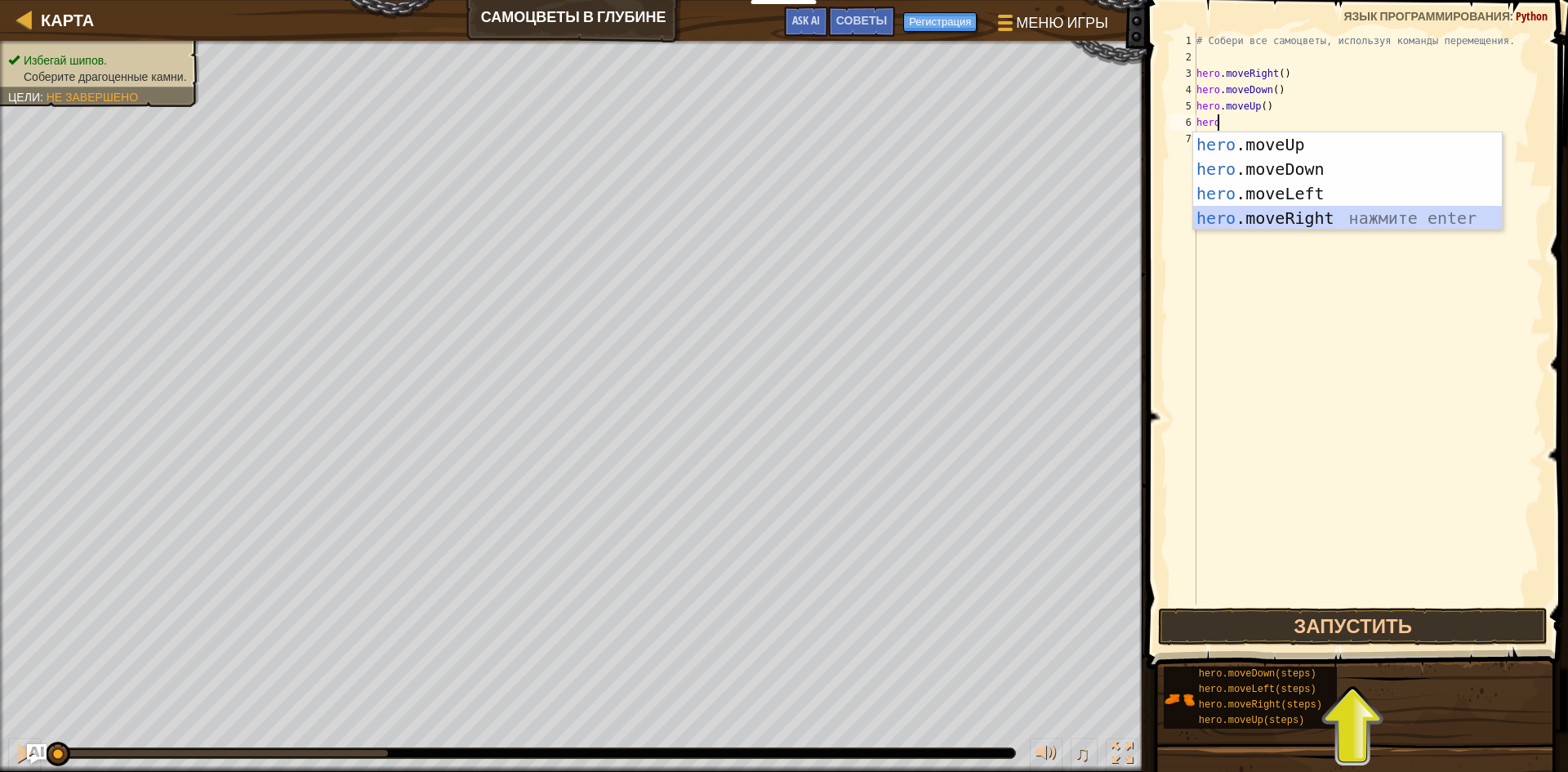
scroll to position [8, 0]
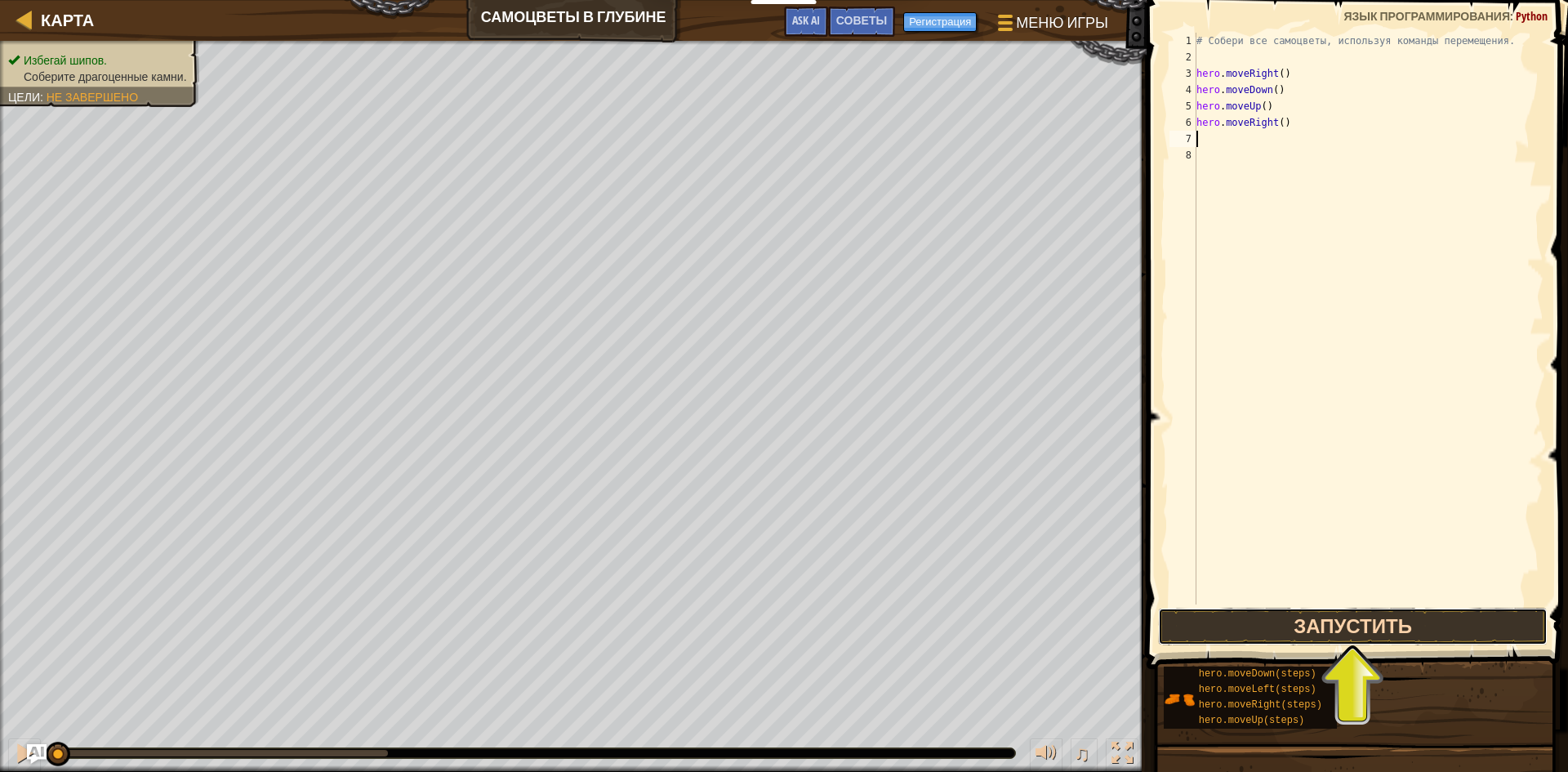
click at [1379, 622] on button "Запустить" at bounding box center [1352, 627] width 390 height 38
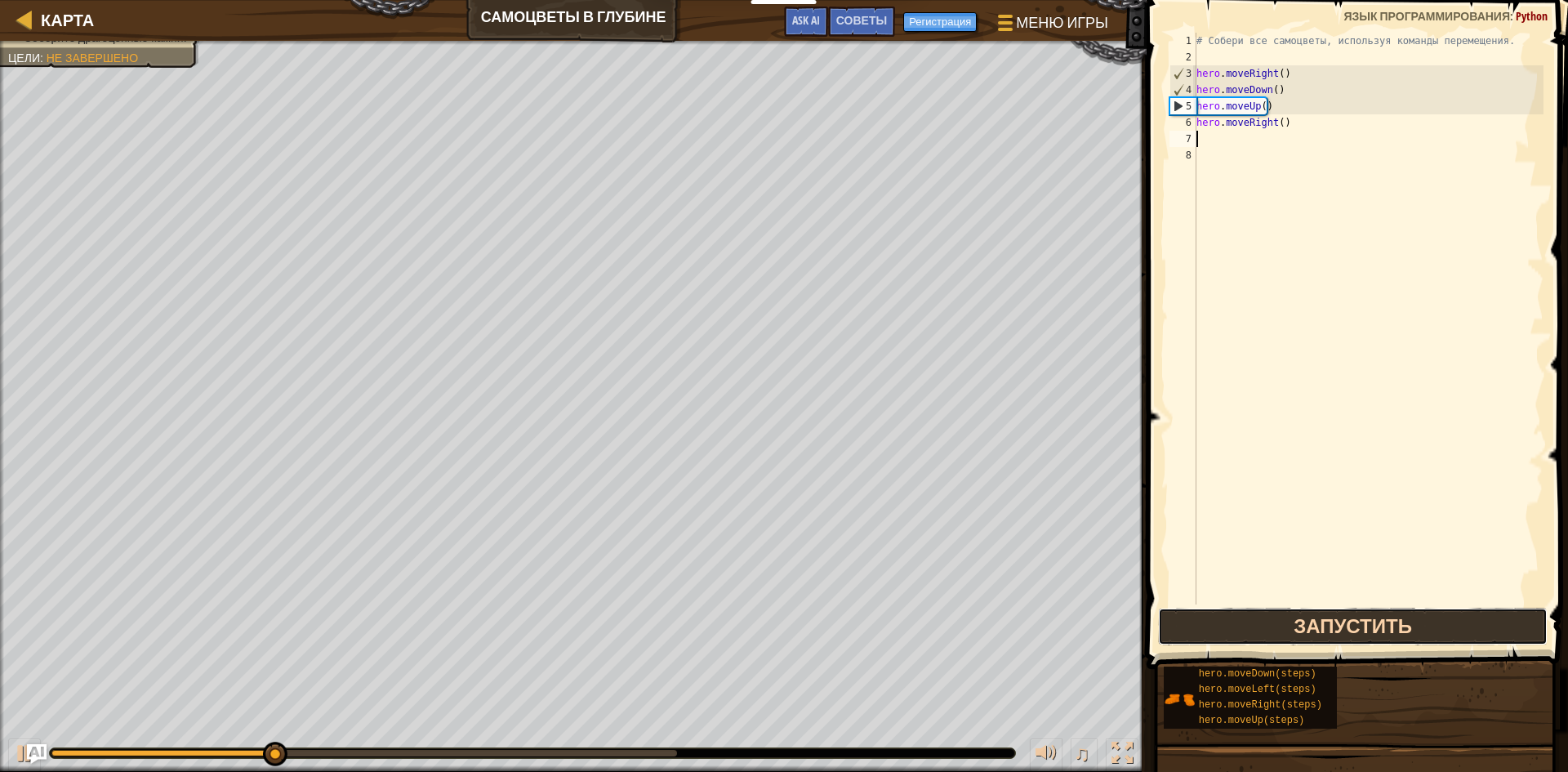
click at [1311, 628] on button "Запустить" at bounding box center [1352, 627] width 390 height 38
click at [1306, 630] on button "Запустить" at bounding box center [1352, 627] width 390 height 38
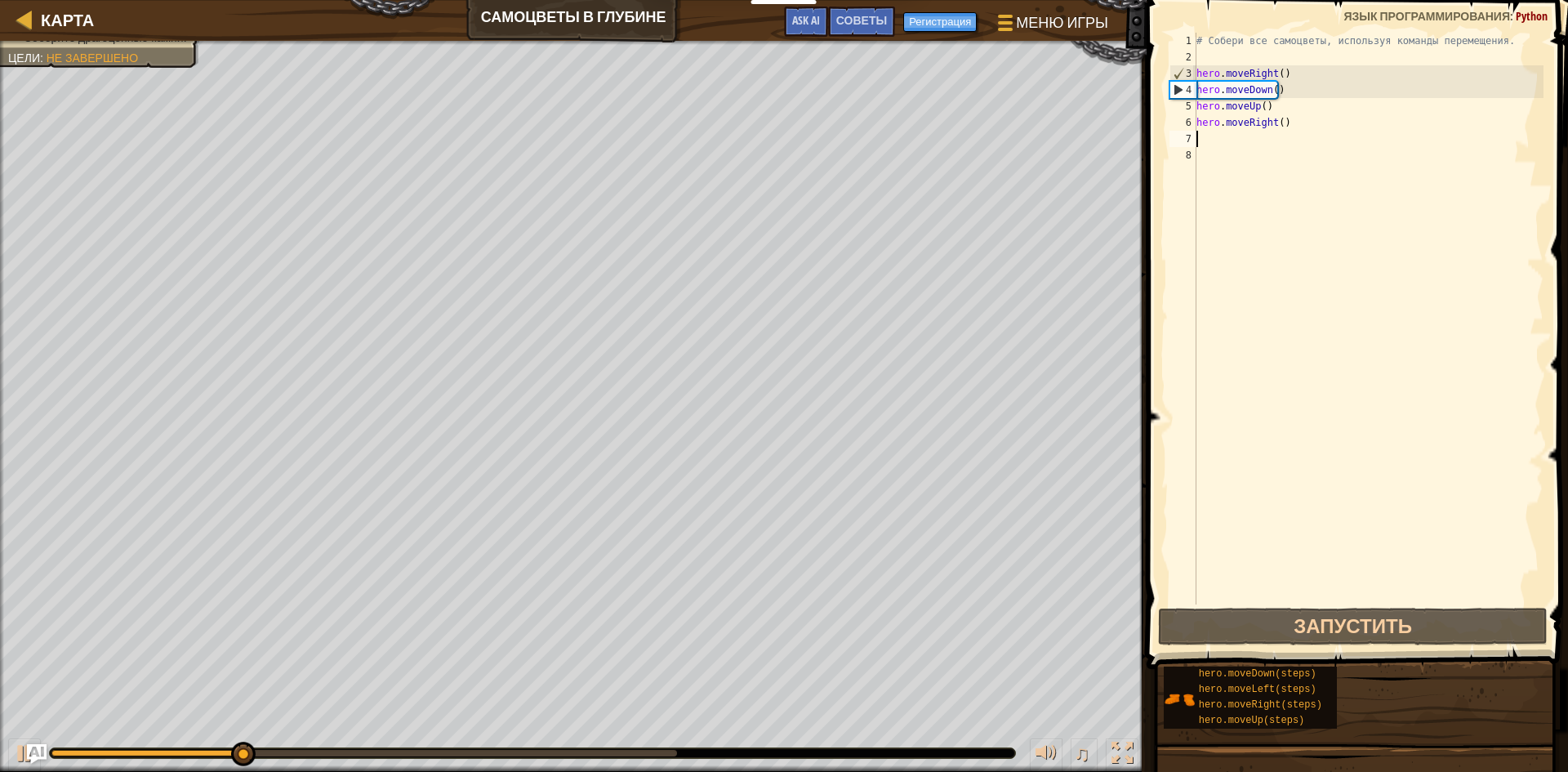
click at [1271, 106] on div "# Собери все самоцветы, используя команды перемещения. hero . moveRight ( ) her…" at bounding box center [1368, 335] width 350 height 605
type textarea "hero.moveUp()"
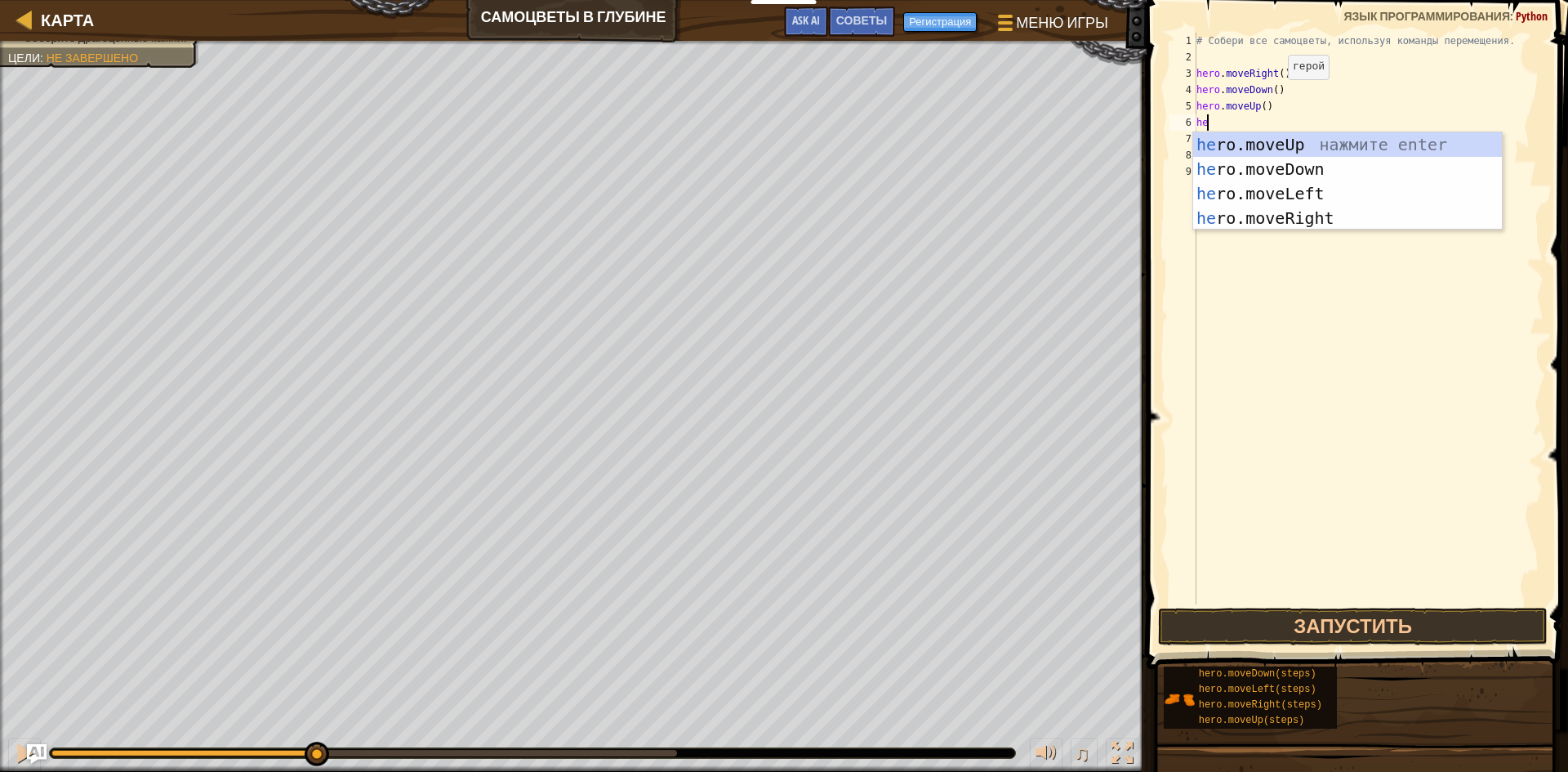
type textarea "hero"
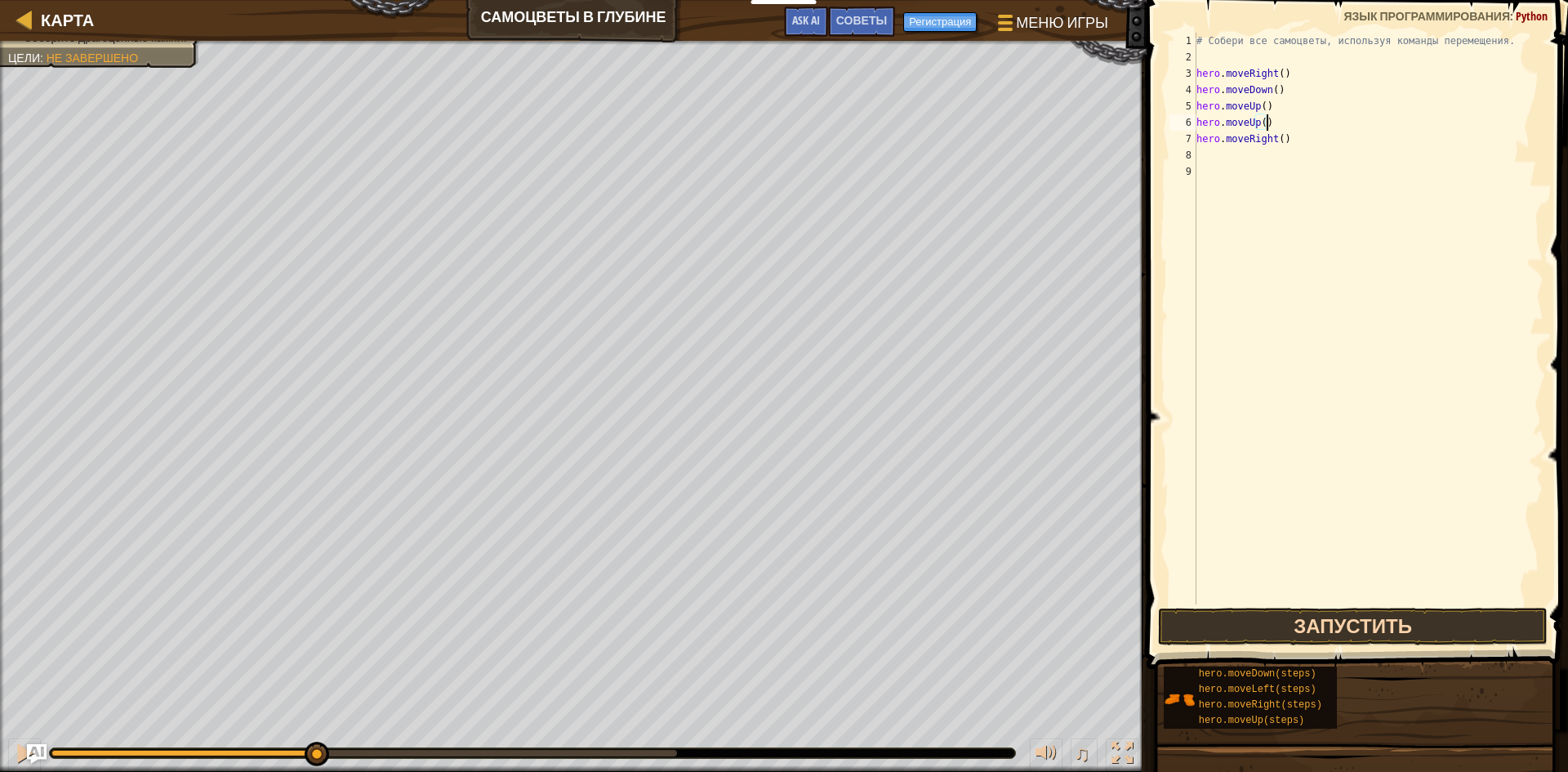
type textarea "hero.moveUp()"
click at [1308, 632] on button "Запустить" at bounding box center [1352, 627] width 390 height 38
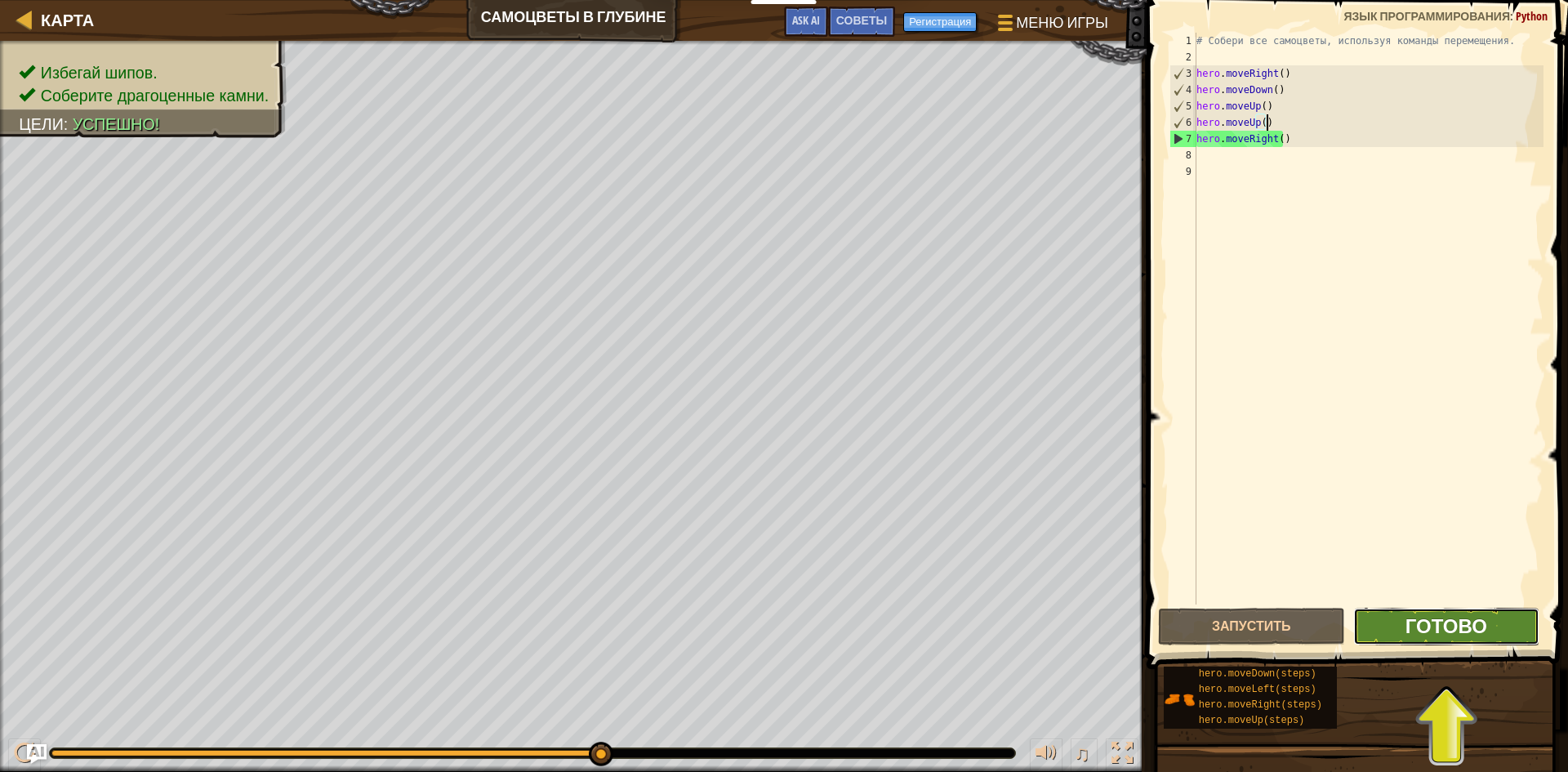
click at [1443, 617] on span "Готово" at bounding box center [1446, 626] width 82 height 26
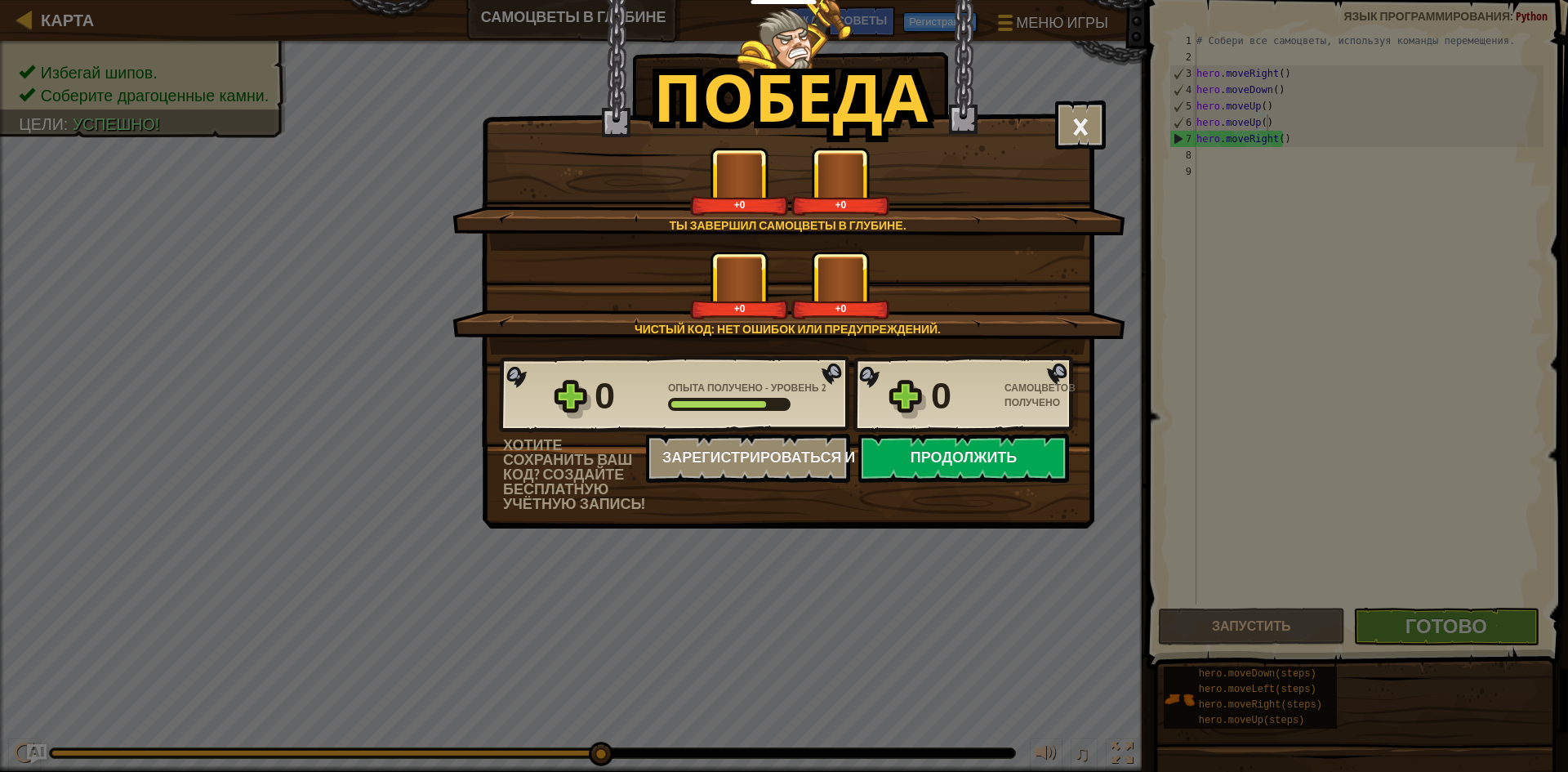
drag, startPoint x: 1443, startPoint y: 617, endPoint x: 959, endPoint y: 275, distance: 592.6
click at [959, 275] on div "+0 +0" at bounding box center [790, 285] width 634 height 69
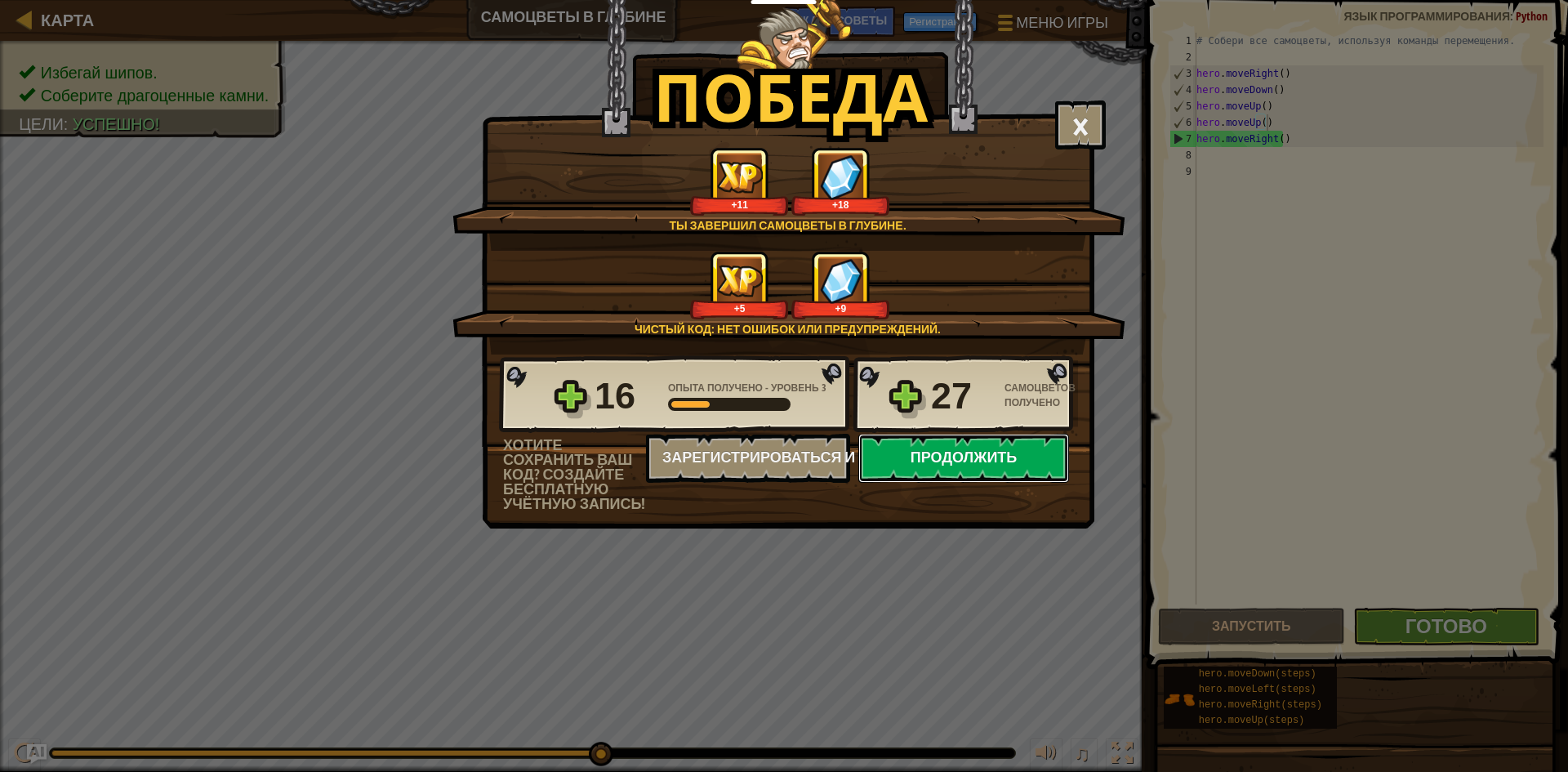
click at [946, 461] on button "Продолжить" at bounding box center [963, 459] width 210 height 49
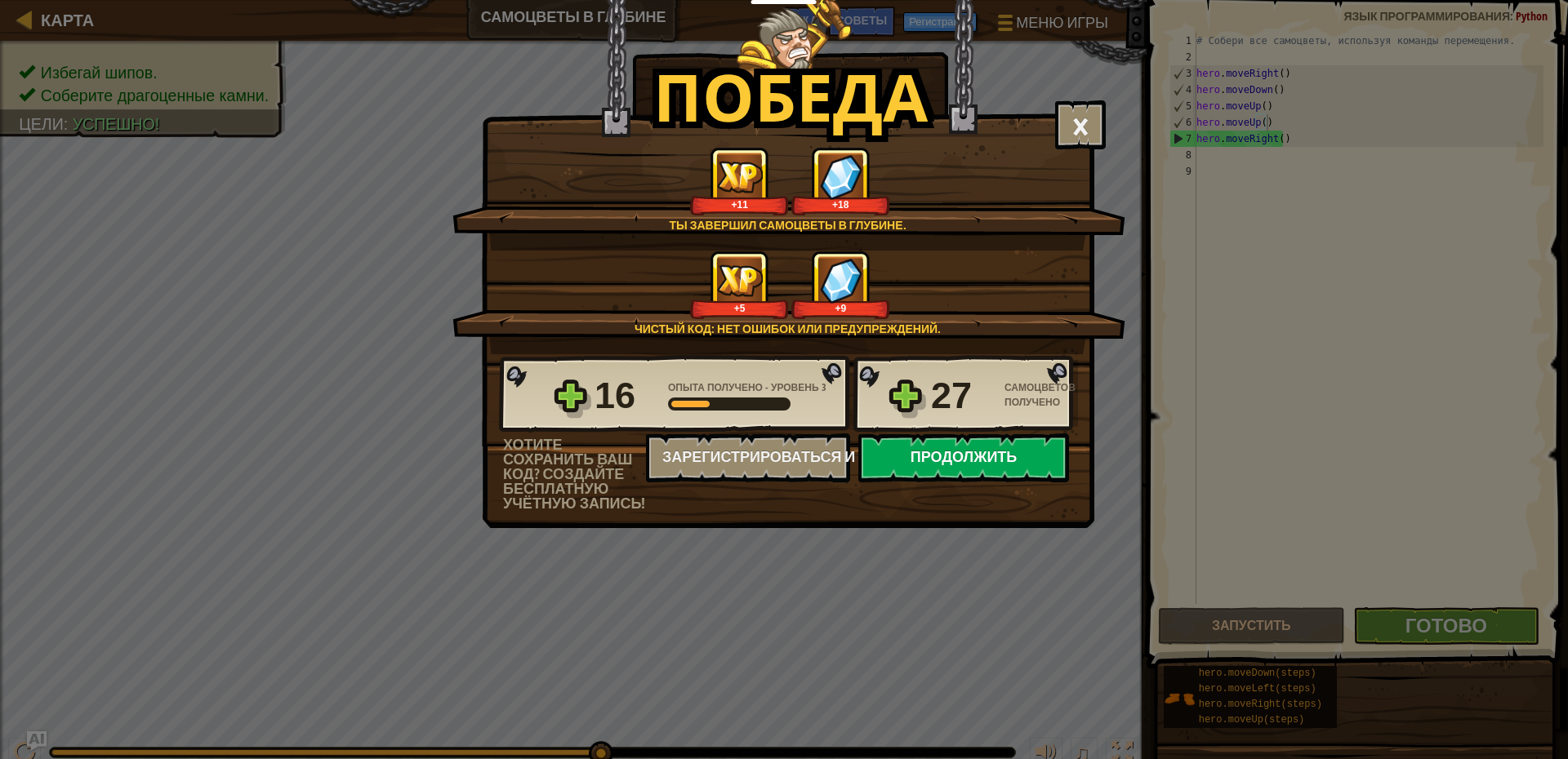
select select "ru"
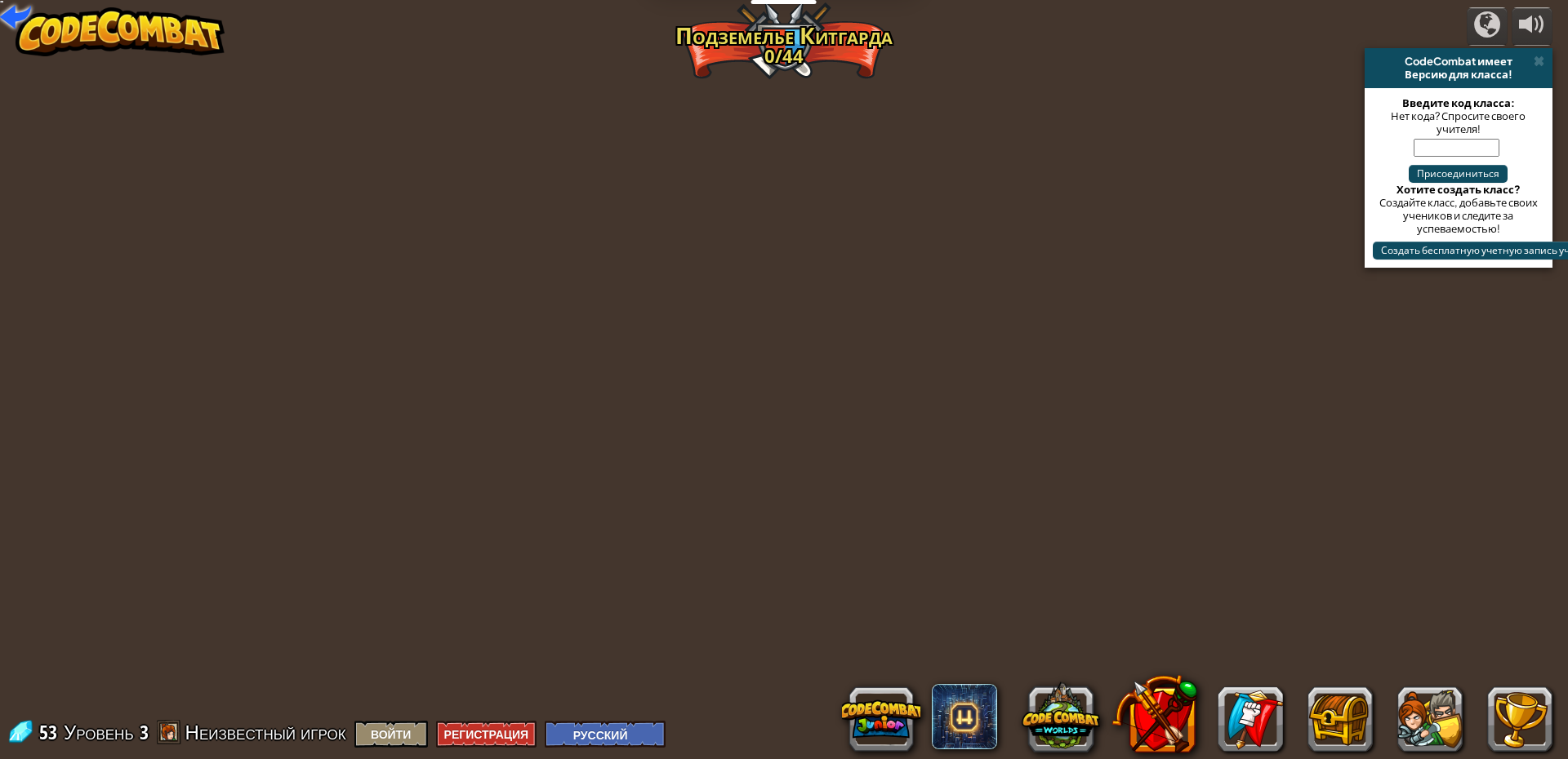
select select "ru"
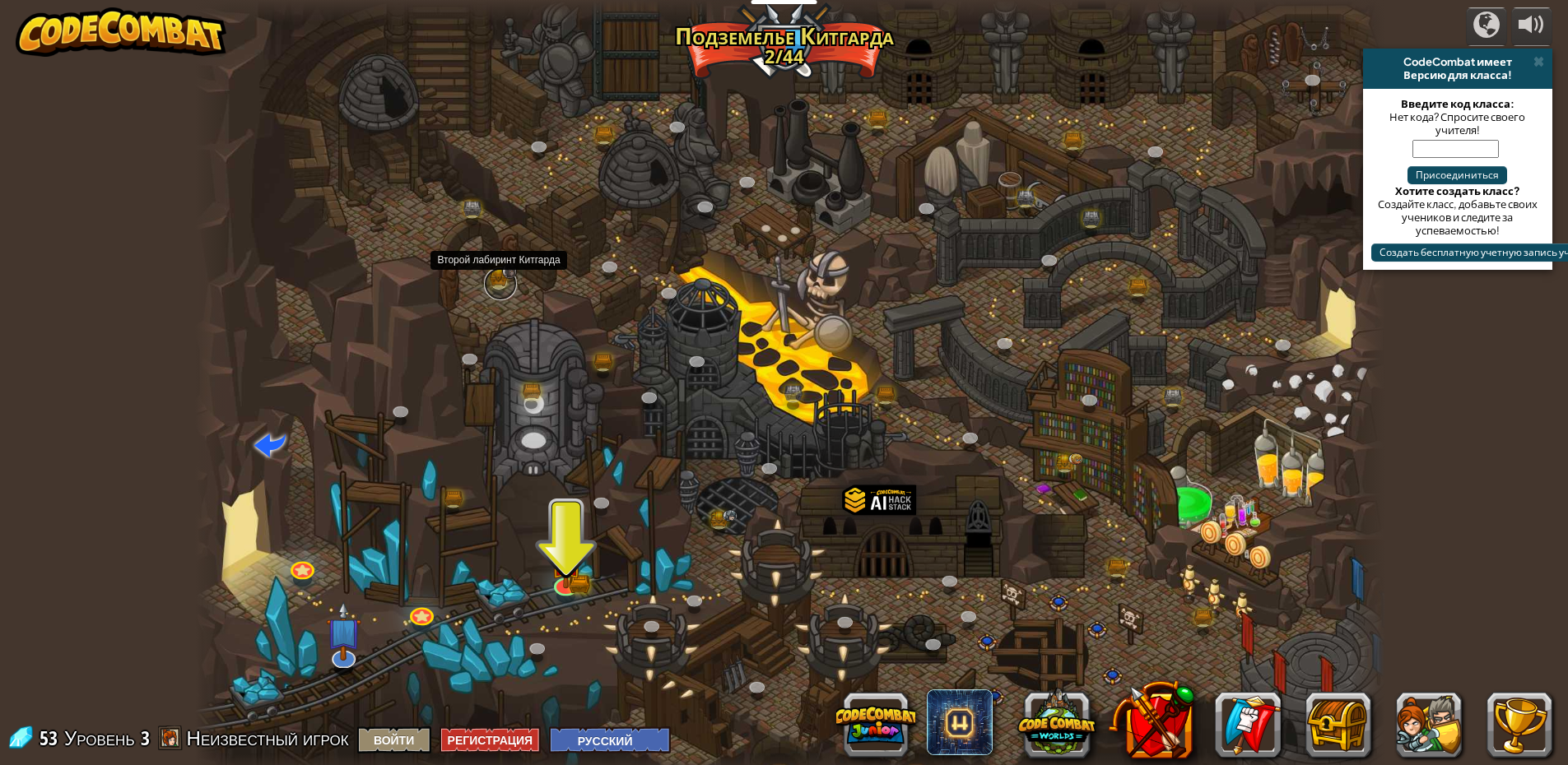
click at [494, 279] on link at bounding box center [500, 283] width 33 height 33
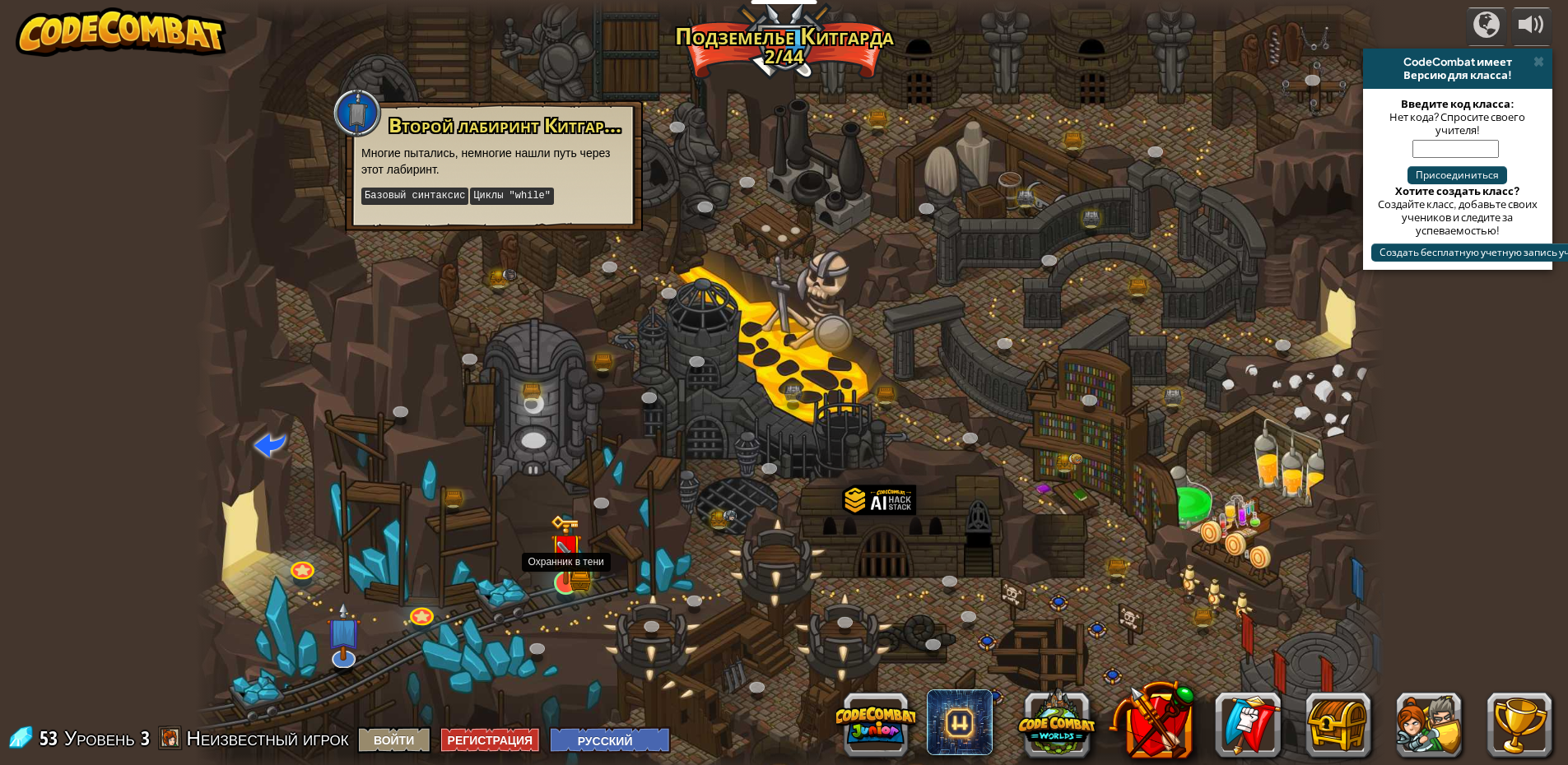
click at [565, 579] on img at bounding box center [566, 549] width 32 height 70
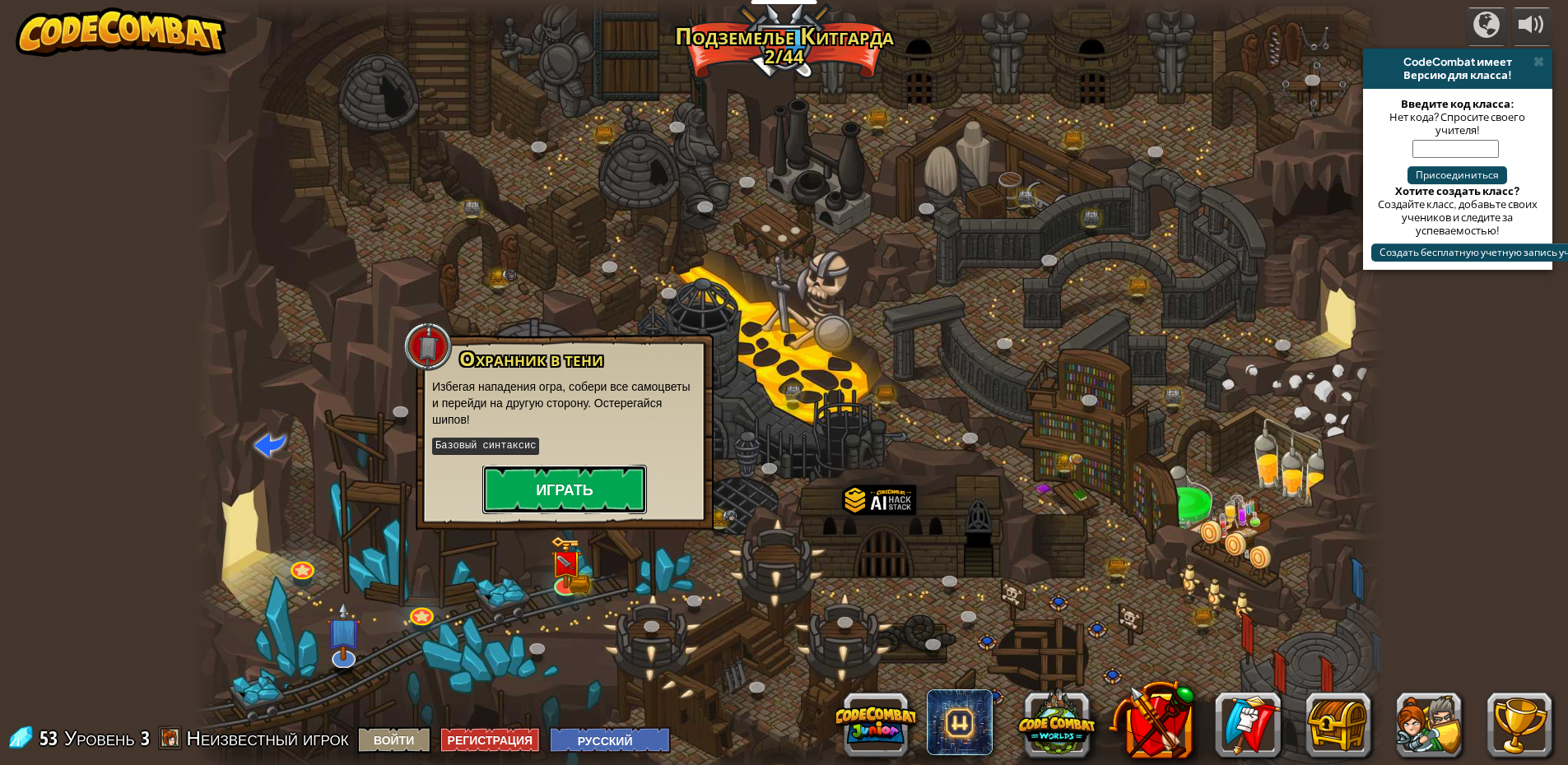
click at [600, 484] on button "Играть" at bounding box center [564, 489] width 165 height 49
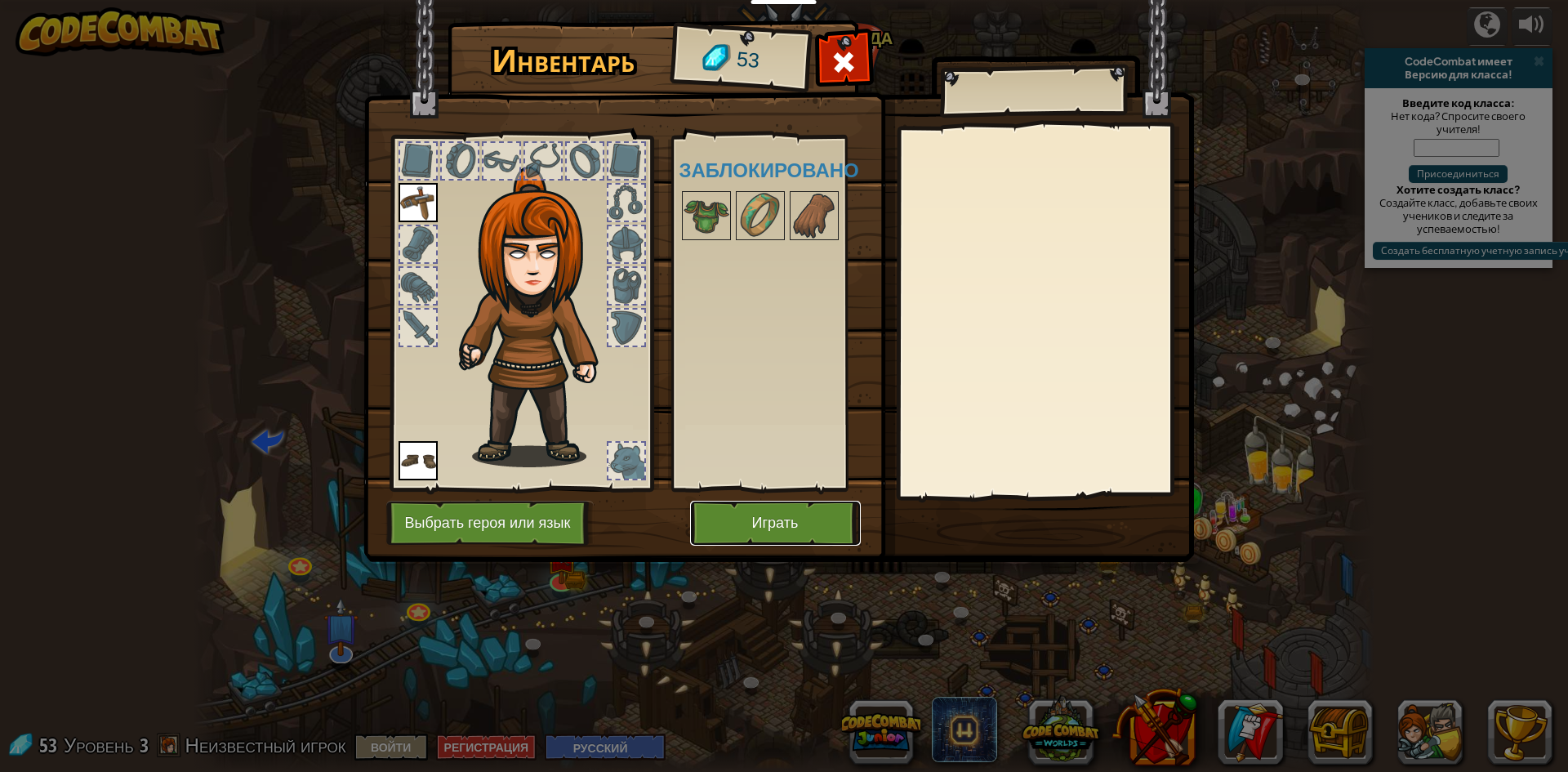
click at [776, 505] on button "Играть" at bounding box center [775, 524] width 171 height 45
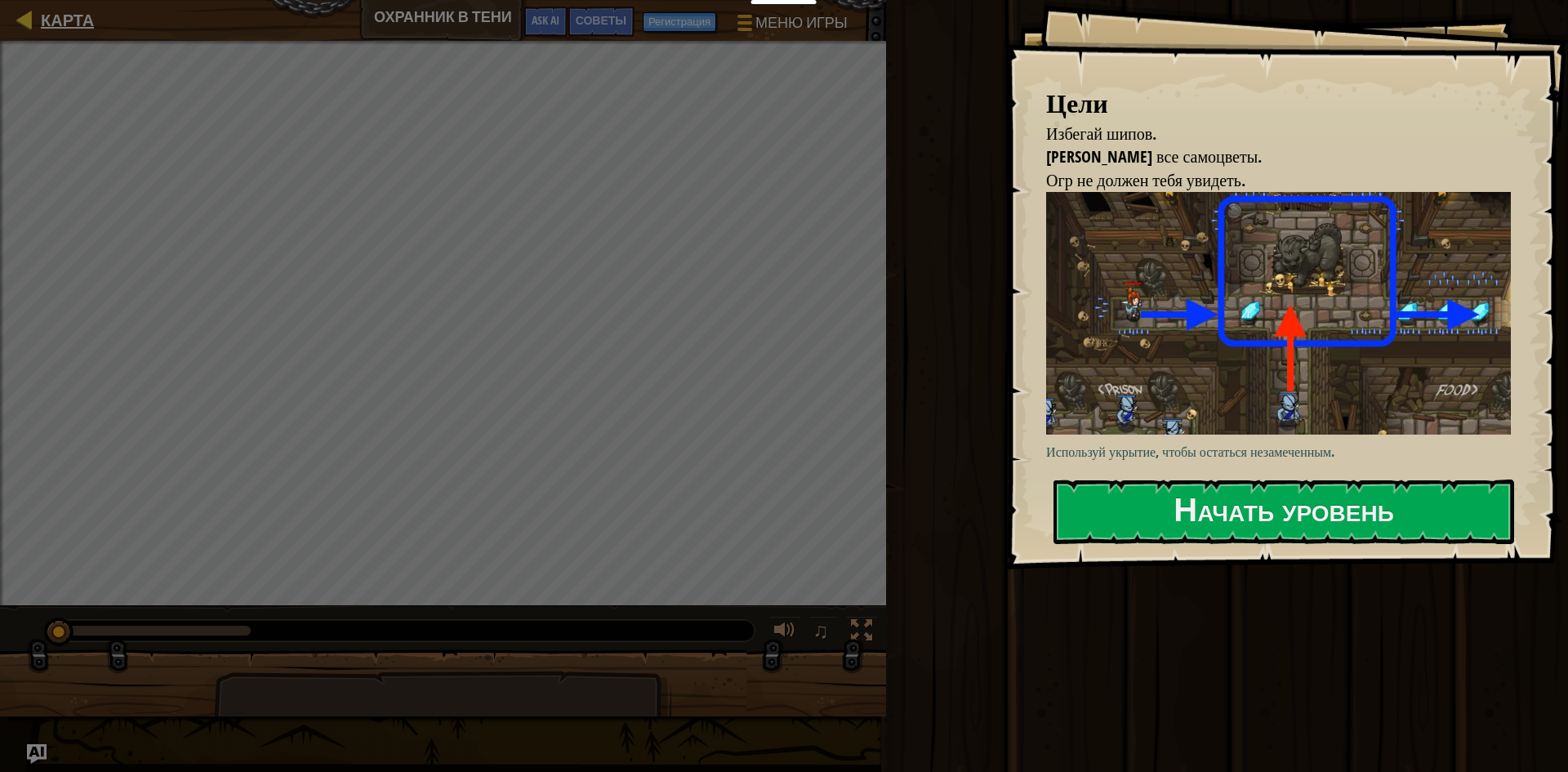
select select "ru"
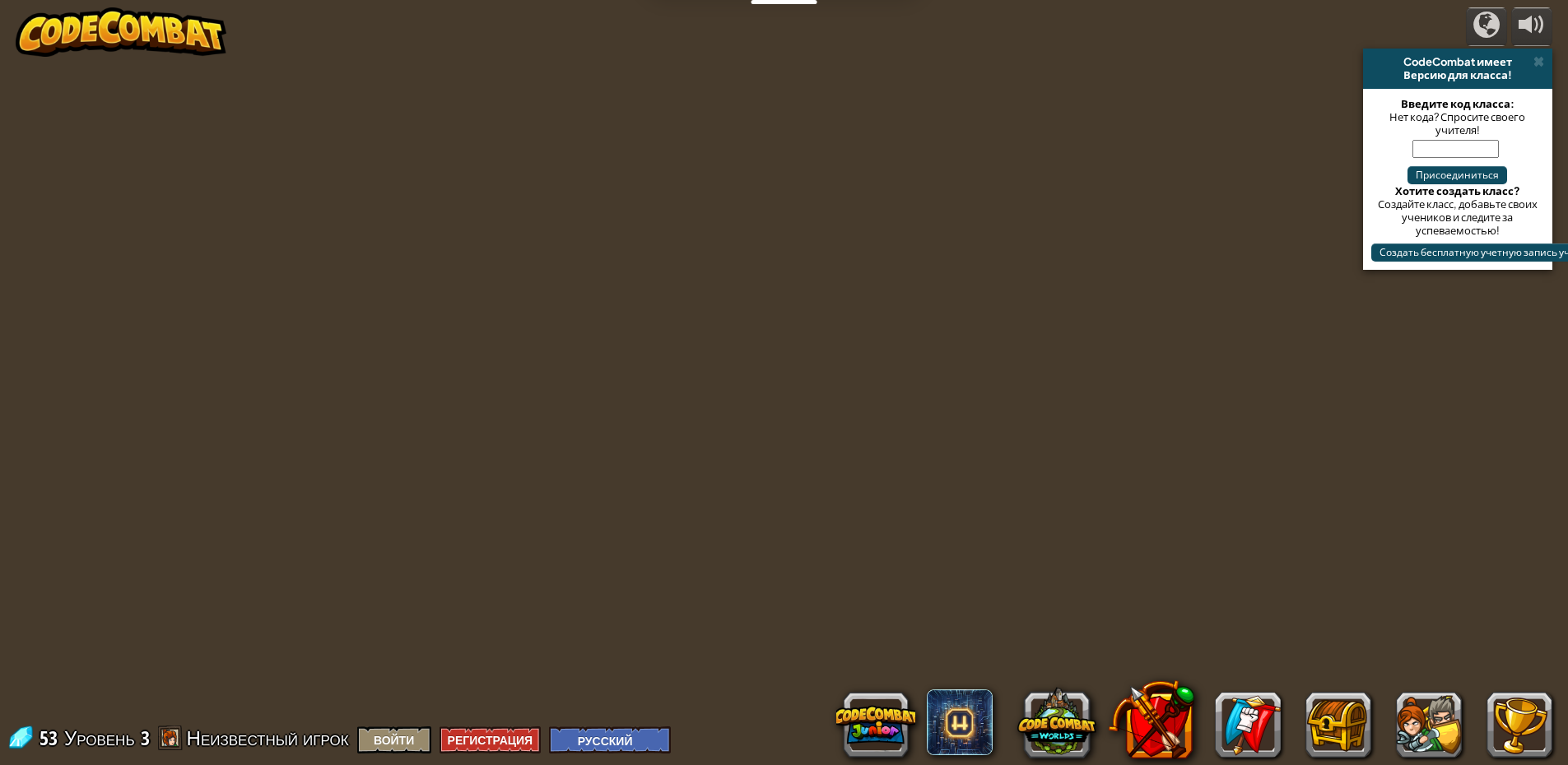
select select "ru"
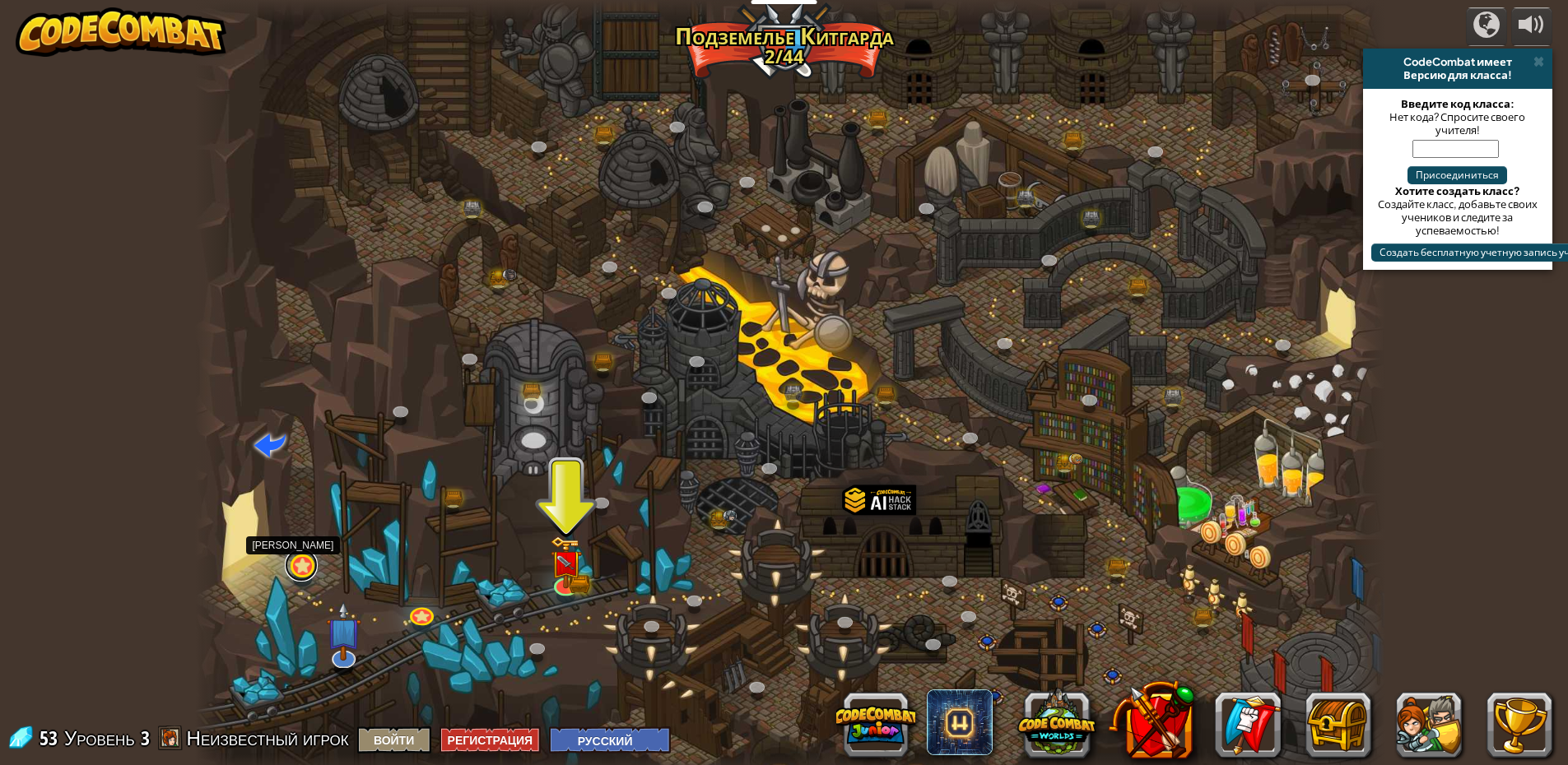
click at [297, 575] on link at bounding box center [301, 564] width 33 height 33
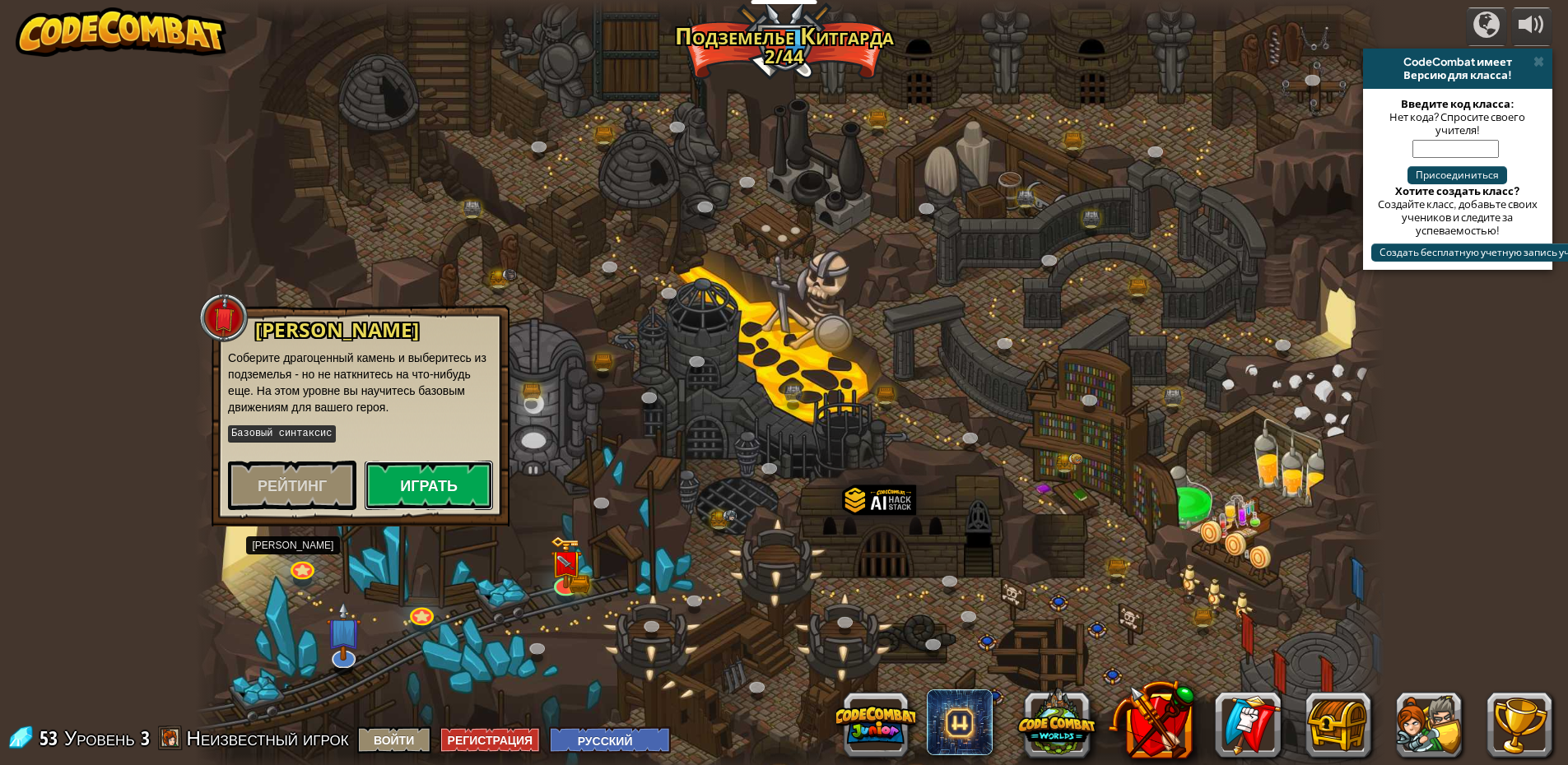
click at [405, 499] on button "Играть" at bounding box center [428, 486] width 128 height 49
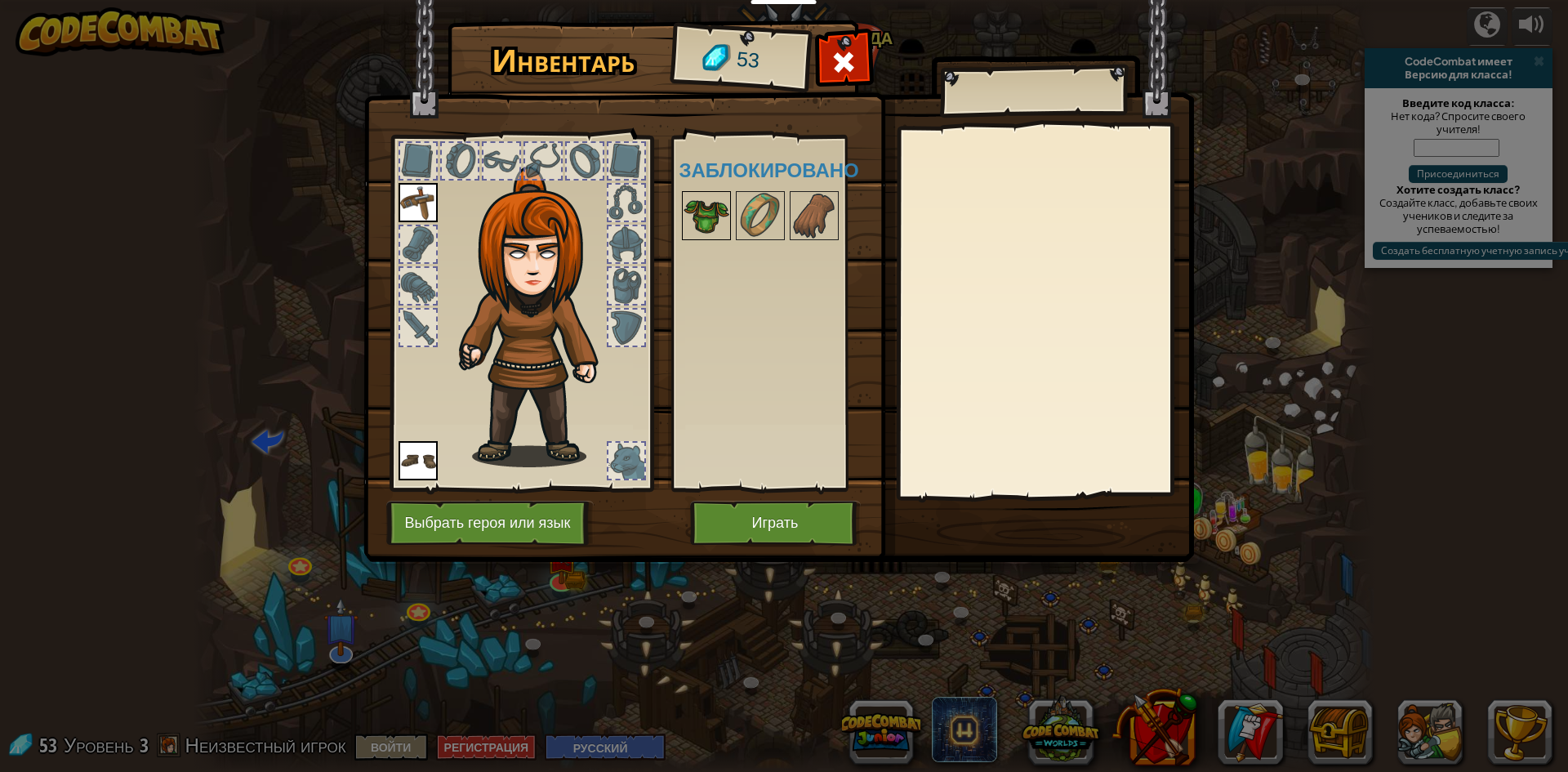
click at [729, 227] on div at bounding box center [707, 216] width 49 height 49
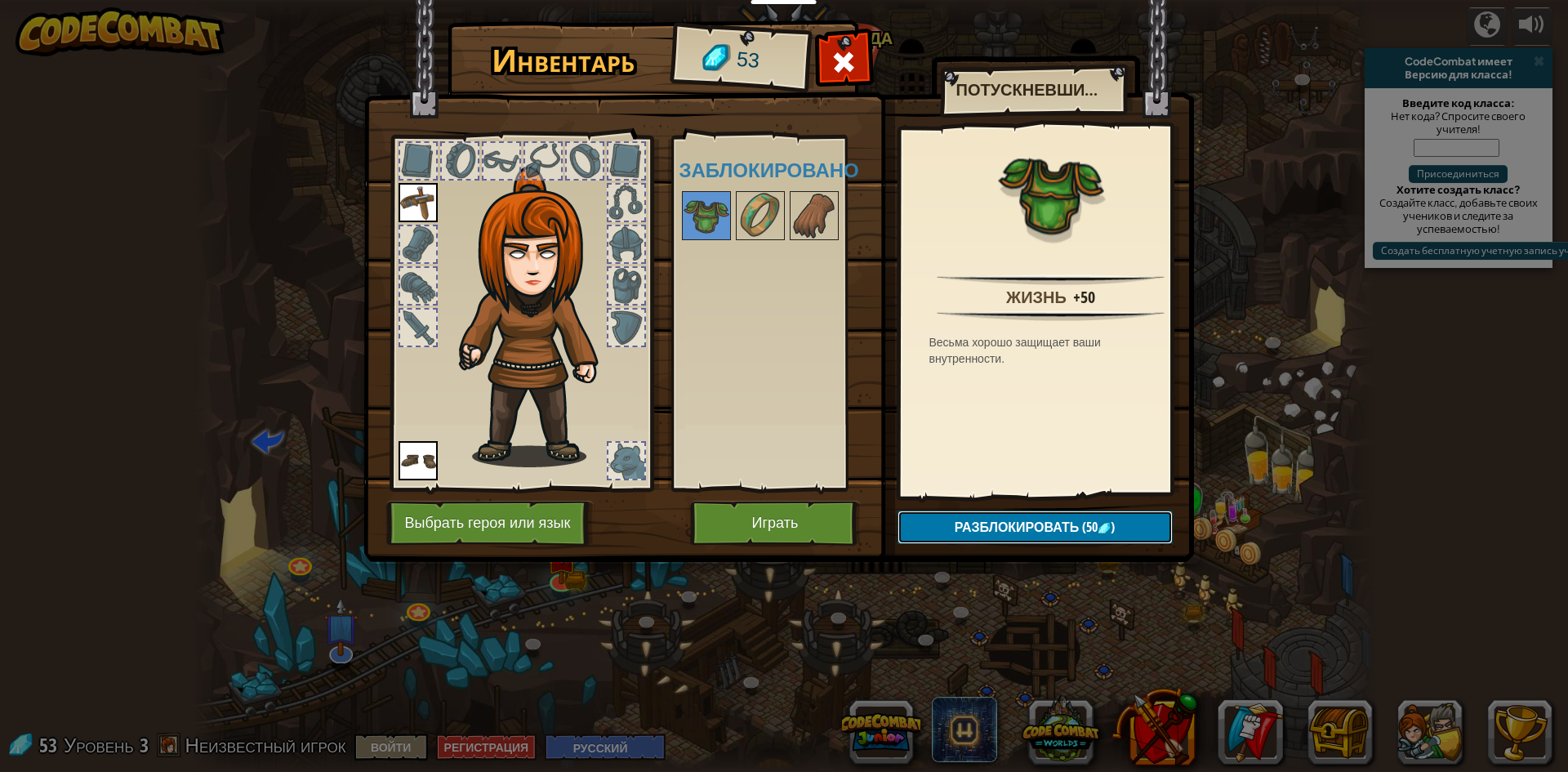
click at [969, 530] on span "Разблокировать" at bounding box center [1017, 527] width 125 height 18
click at [983, 514] on button "Подтвердить" at bounding box center [1035, 527] width 275 height 33
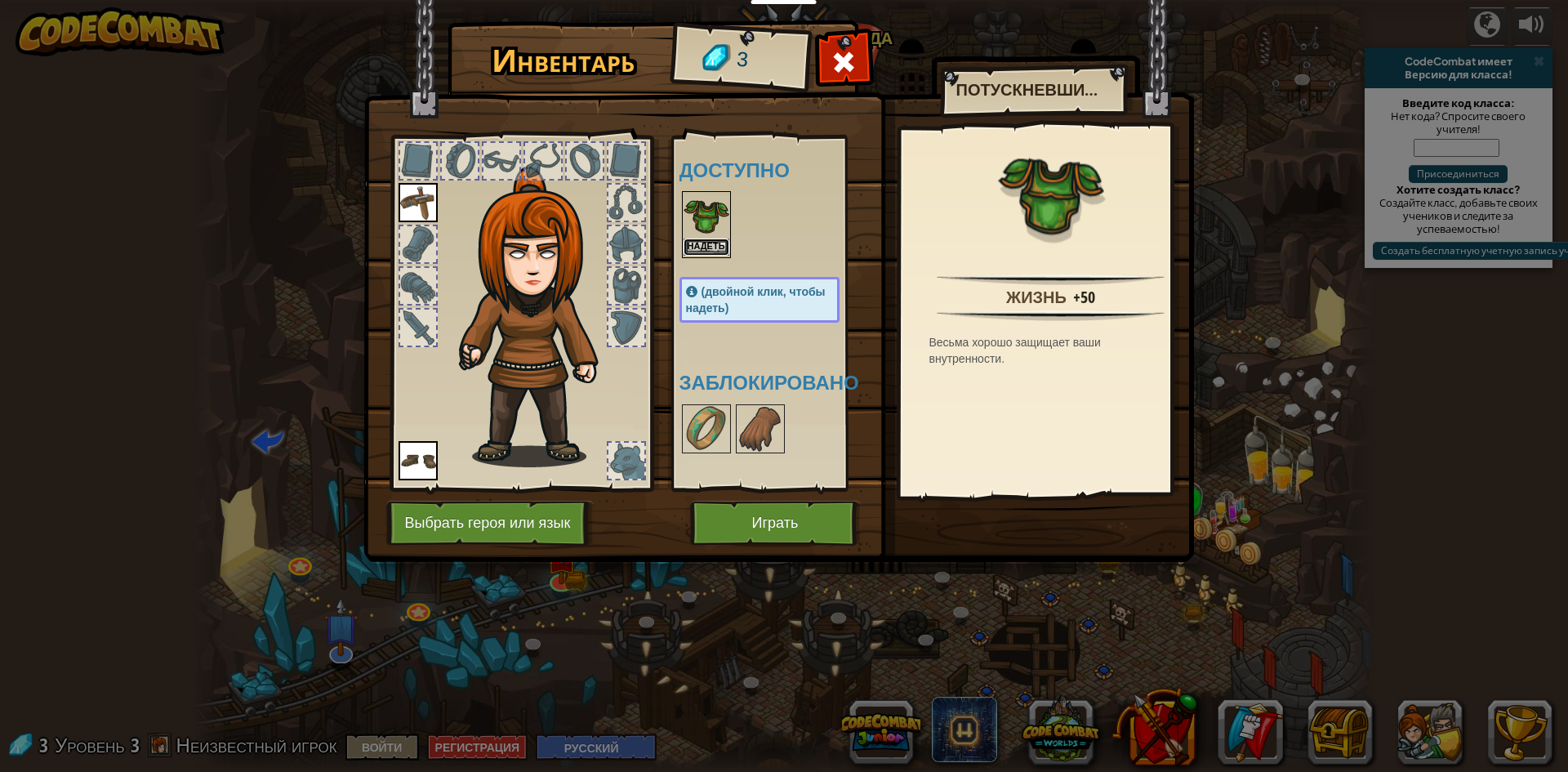
click at [711, 247] on button "Надеть" at bounding box center [707, 247] width 45 height 17
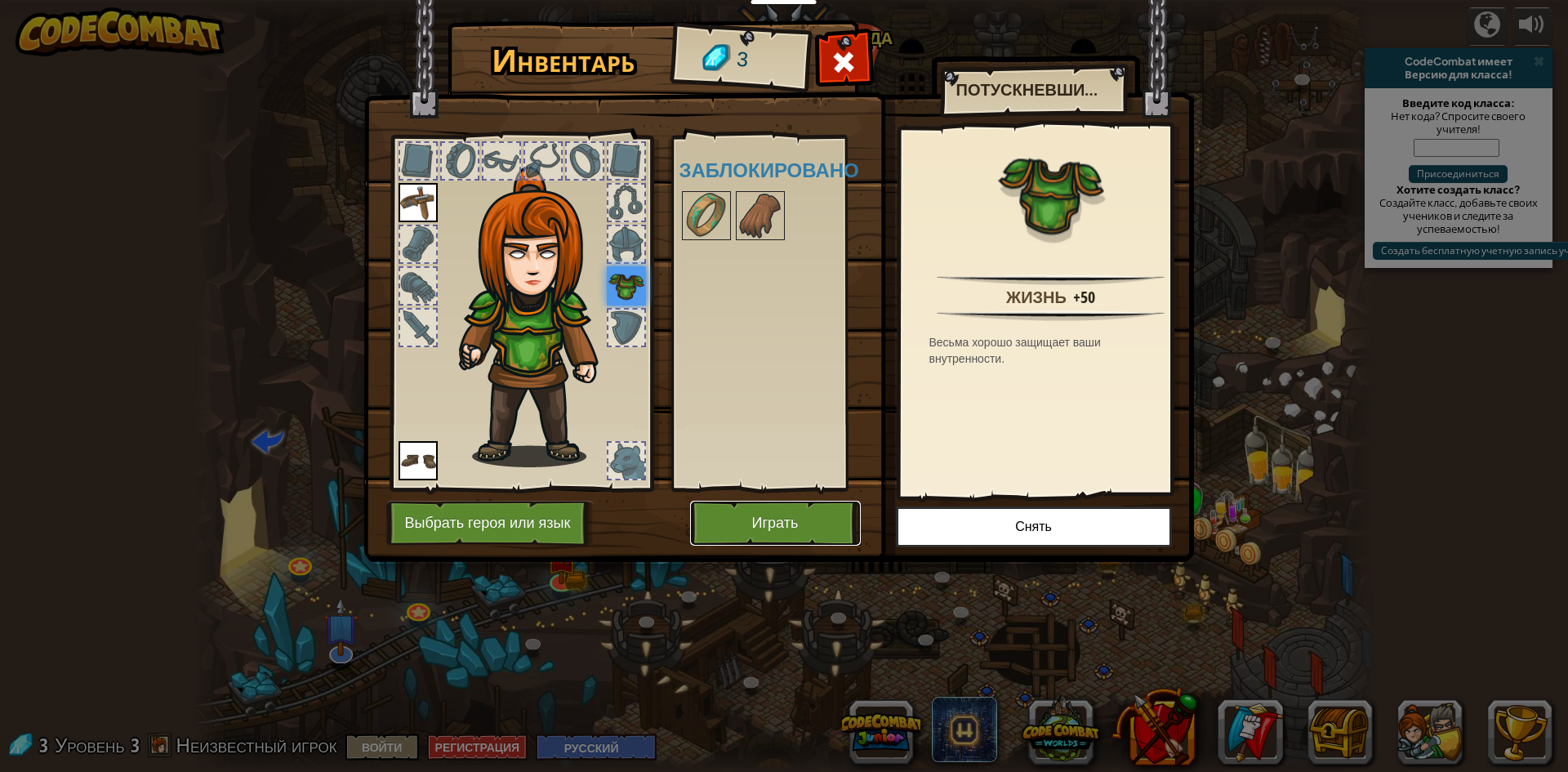
click at [793, 540] on button "Играть" at bounding box center [775, 524] width 171 height 45
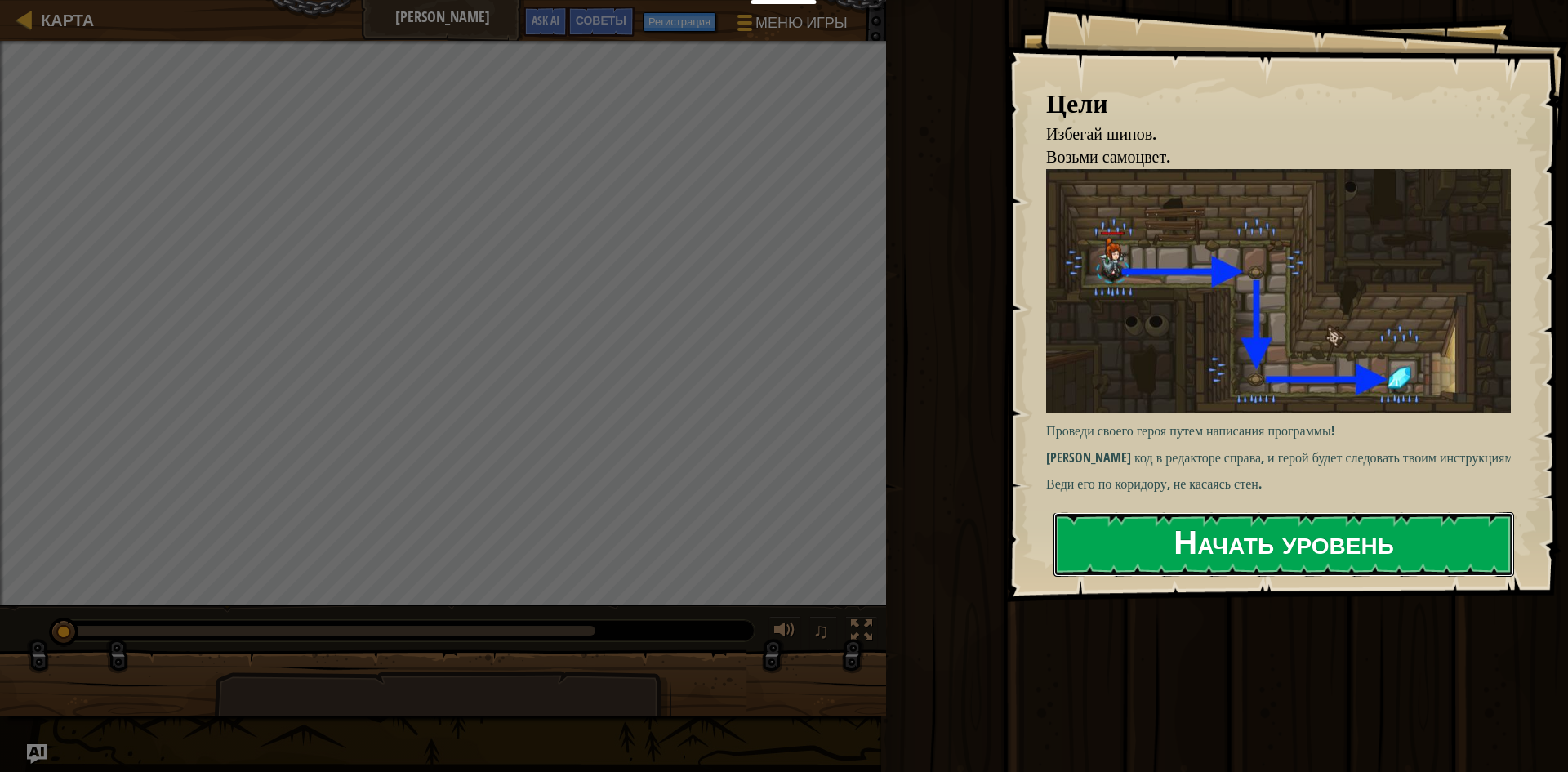
click at [1161, 528] on button "Начать уровень" at bounding box center [1284, 545] width 460 height 64
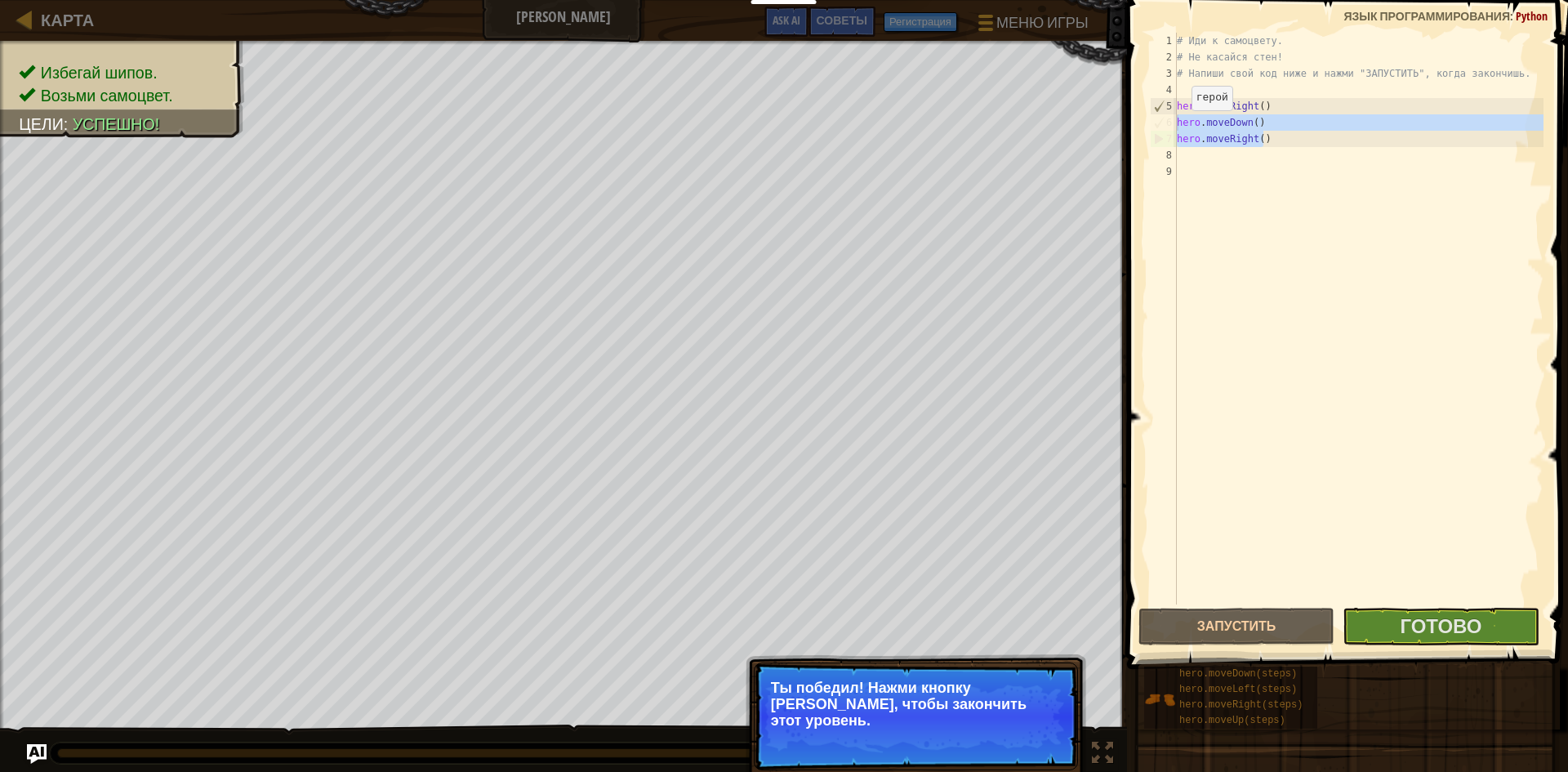
drag, startPoint x: 1273, startPoint y: 140, endPoint x: 1174, endPoint y: 122, distance: 100.6
click at [1176, 126] on div "1 2 3 4 5 6 7 8 9 # Иди к самоцвету. # Не касайся стен! # Напиши свой код ниже …" at bounding box center [1344, 319] width 397 height 572
click at [1260, 138] on div "# Иди к самоцвету. # Не касайся стен! # Напиши свой код ниже и нажми "ЗАПУСТИТЬ…" at bounding box center [1359, 319] width 370 height 572
type textarea "hero.moveRight()"
click at [1260, 138] on div "# Иди к самоцвету. # Не касайся стен! # Напиши свой код ниже и нажми "ЗАПУСТИТЬ…" at bounding box center [1359, 335] width 370 height 605
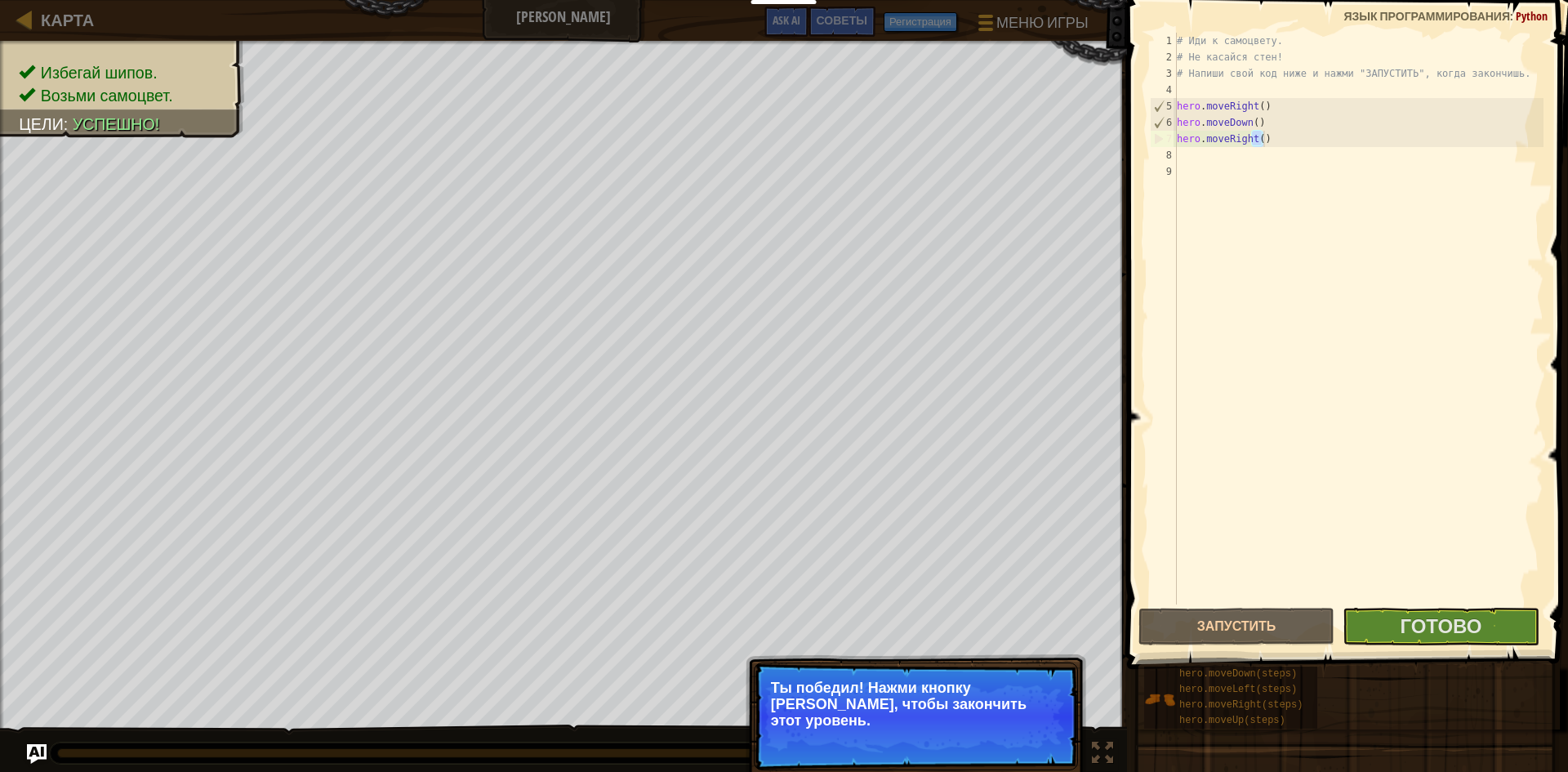
click at [1261, 138] on div "# Иди к самоцвету. # Не касайся стен! # Напиши свой код ниже и нажми "ЗАПУСТИТЬ…" at bounding box center [1359, 319] width 370 height 572
click at [1262, 105] on div "# Иди к самоцвету. # Не касайся стен! # Напиши свой код ниже и нажми "ЗАПУСТИТЬ…" at bounding box center [1359, 335] width 370 height 605
